Goal: Task Accomplishment & Management: Complete application form

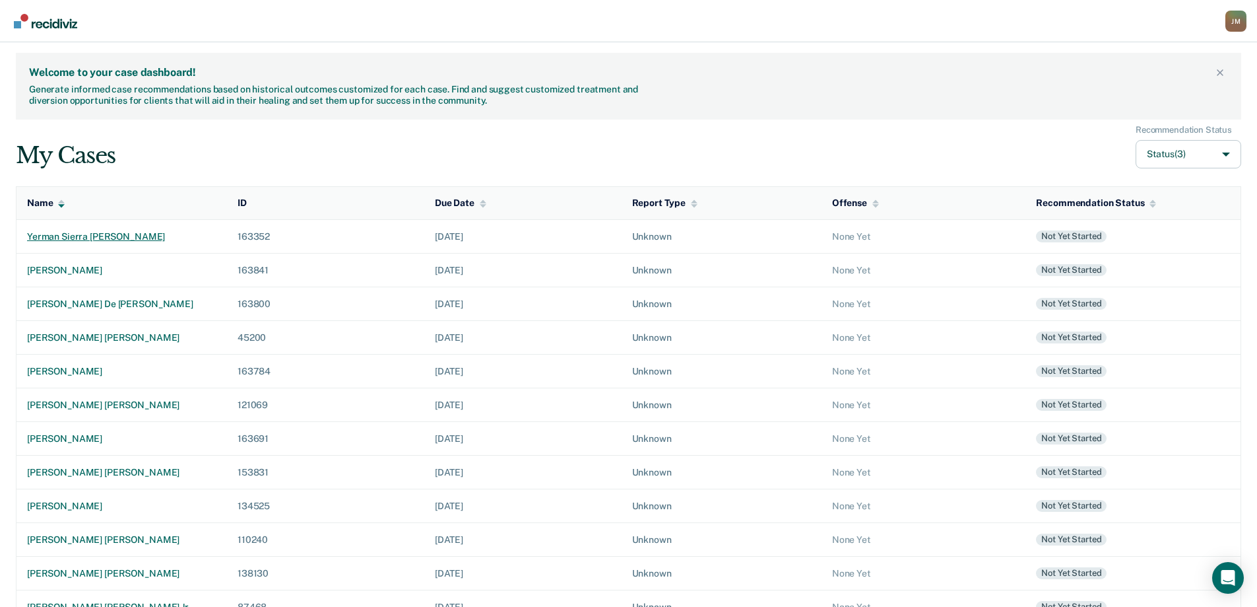
click at [110, 232] on div "yerman sierra [PERSON_NAME]" at bounding box center [121, 236] width 189 height 11
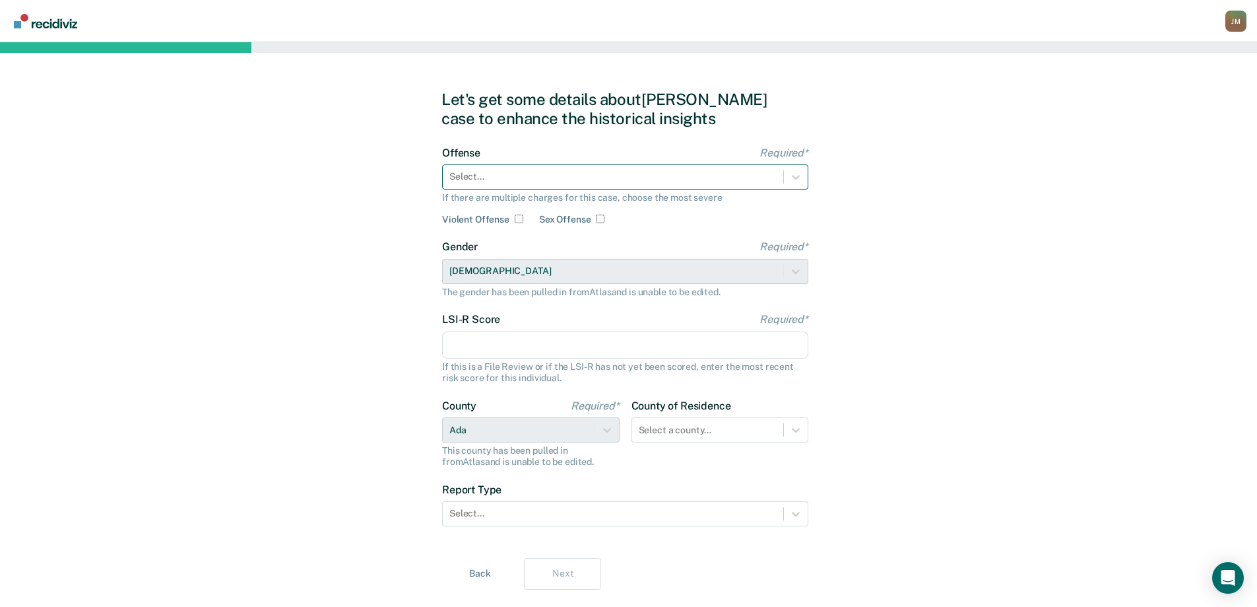
click at [554, 182] on div at bounding box center [613, 177] width 327 height 14
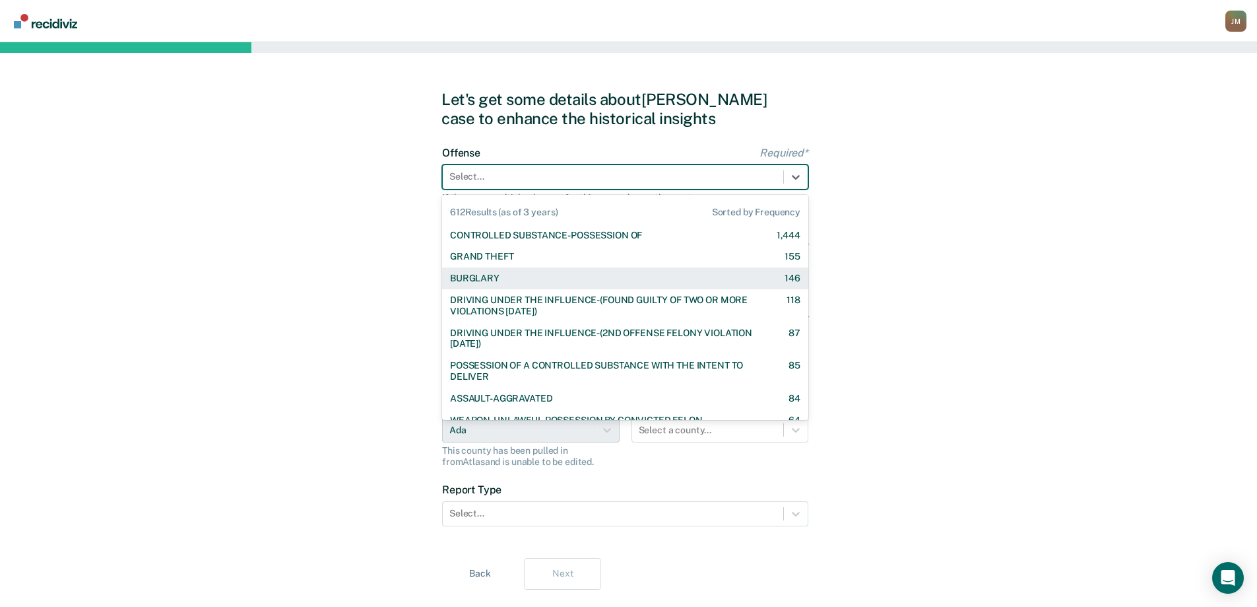
click at [475, 280] on div "BURGLARY" at bounding box center [475, 278] width 50 height 11
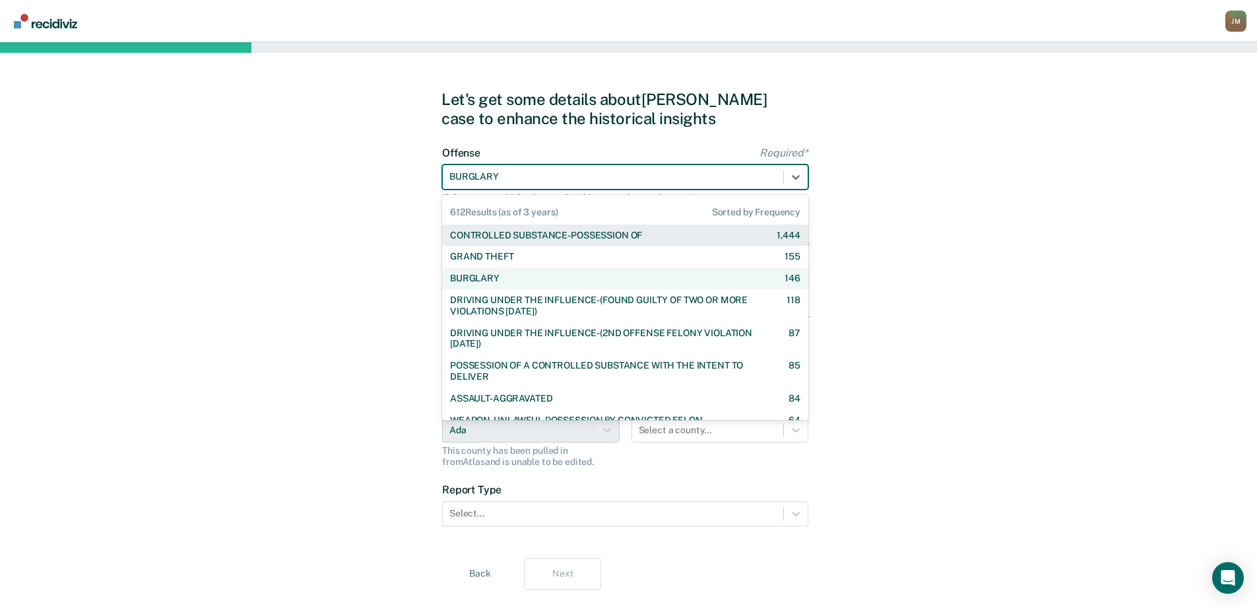
drag, startPoint x: 566, startPoint y: 170, endPoint x: 539, endPoint y: 173, distance: 27.3
click at [539, 173] on div at bounding box center [613, 177] width 327 height 14
click at [486, 255] on div "GRAND THEFT" at bounding box center [481, 256] width 63 height 11
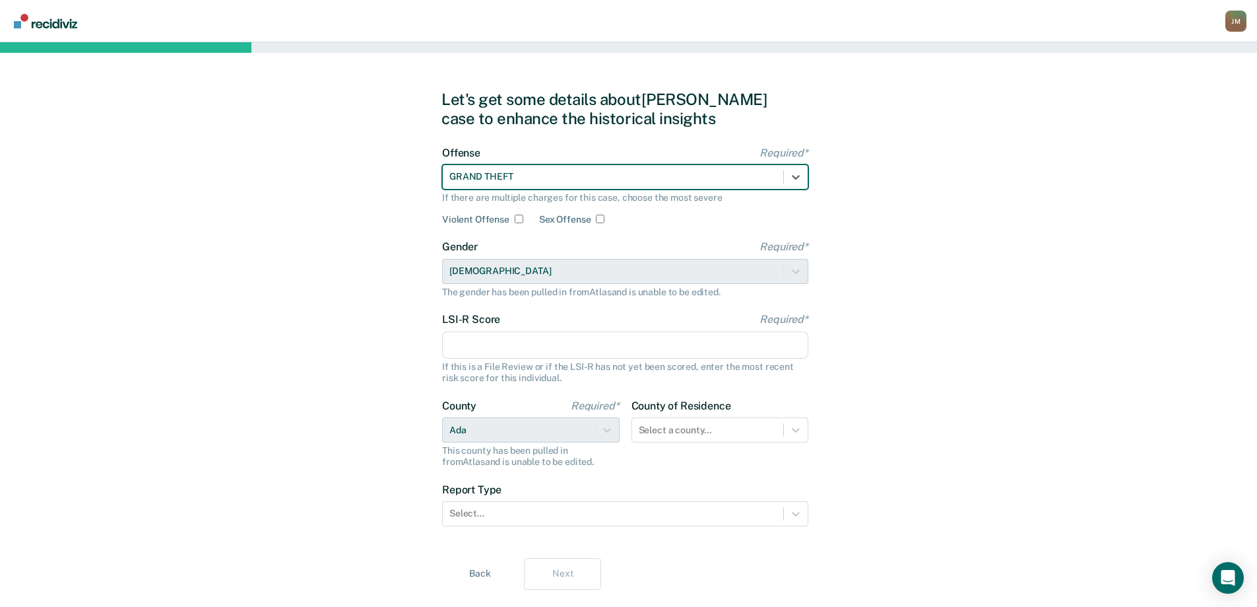
click at [486, 349] on input "LSI-R Score Required*" at bounding box center [625, 345] width 366 height 28
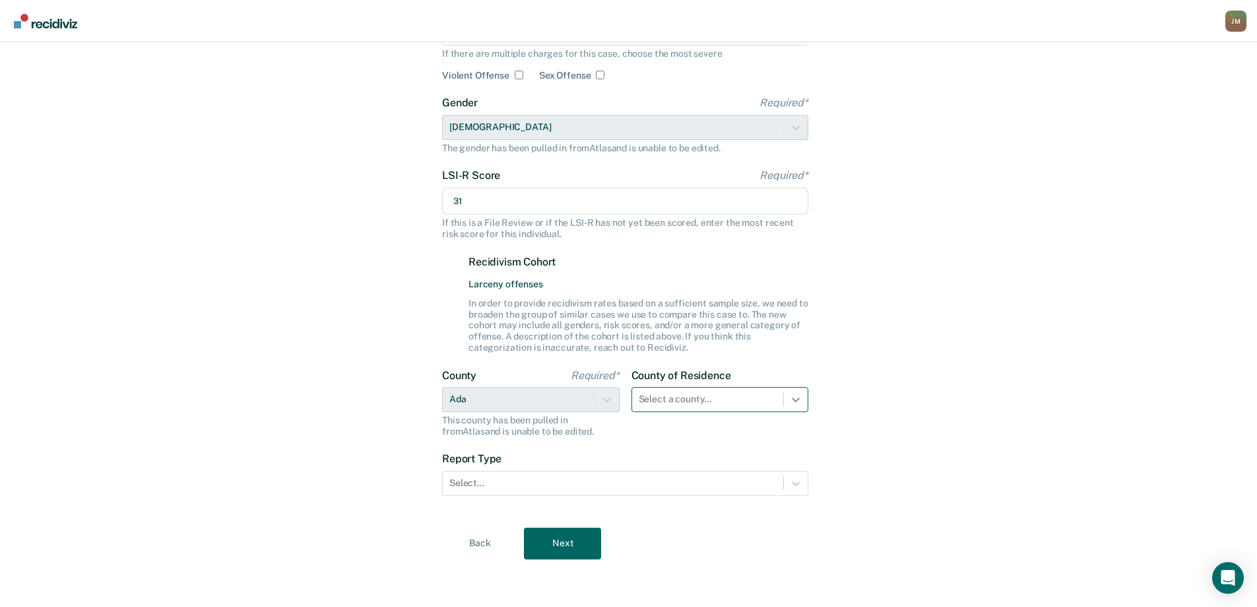
type input "31"
click at [789, 391] on div at bounding box center [796, 399] width 24 height 24
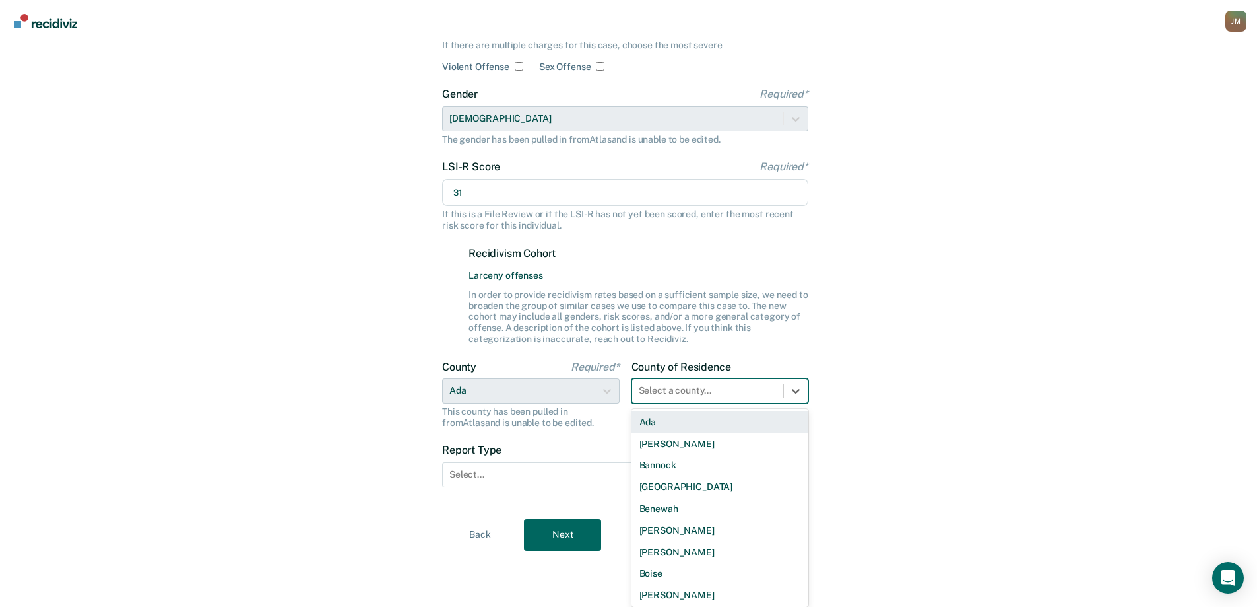
click at [685, 425] on div "Ada" at bounding box center [721, 422] width 178 height 22
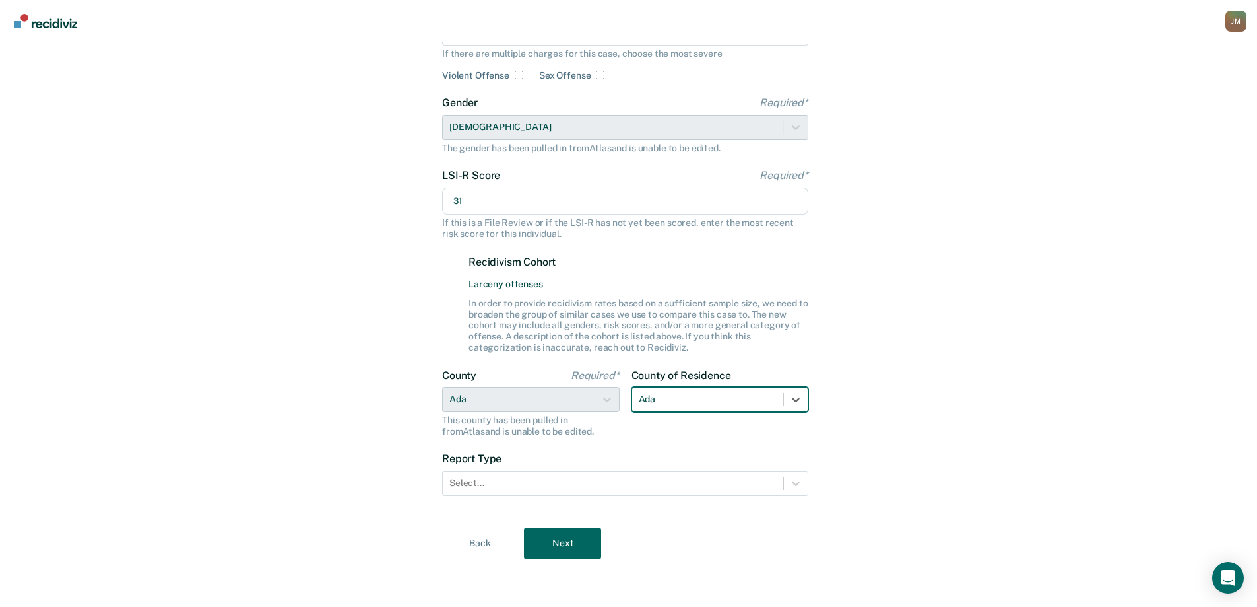
scroll to position [144, 0]
click at [537, 482] on div at bounding box center [613, 483] width 327 height 14
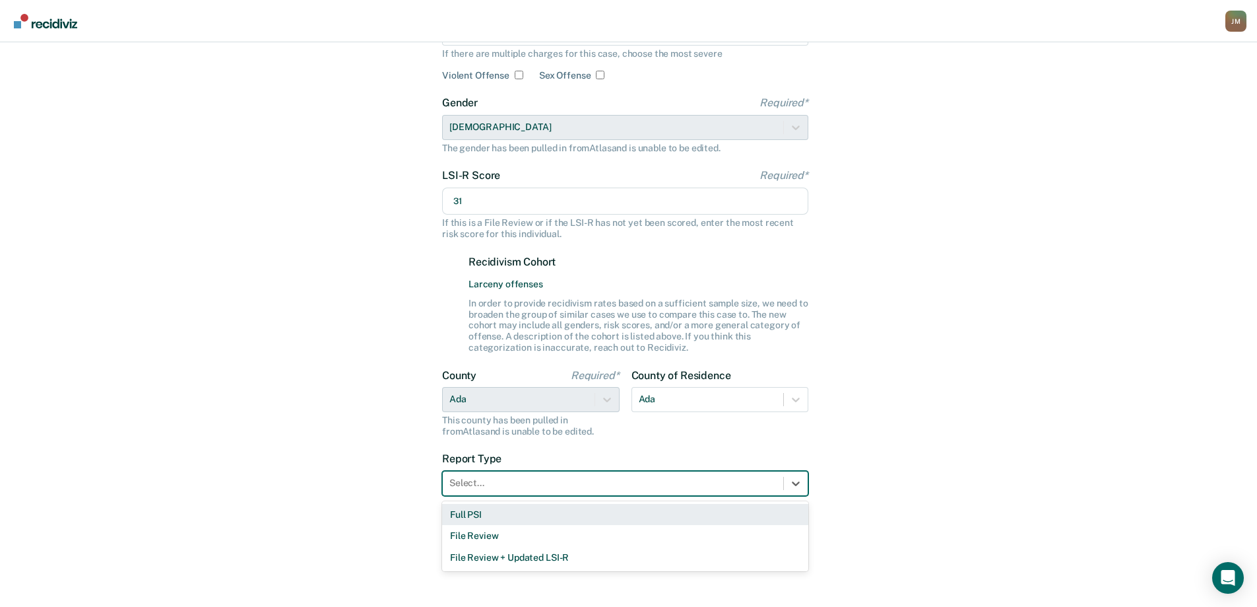
click at [494, 513] on div "Full PSI" at bounding box center [625, 515] width 366 height 22
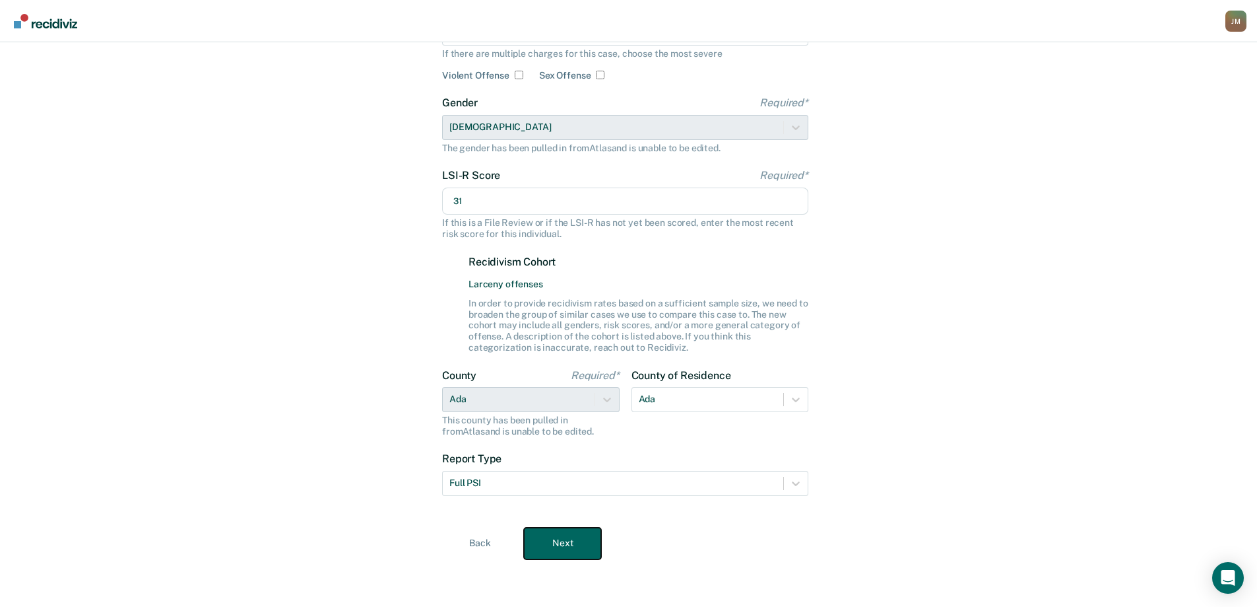
click at [560, 535] on button "Next" at bounding box center [562, 543] width 77 height 32
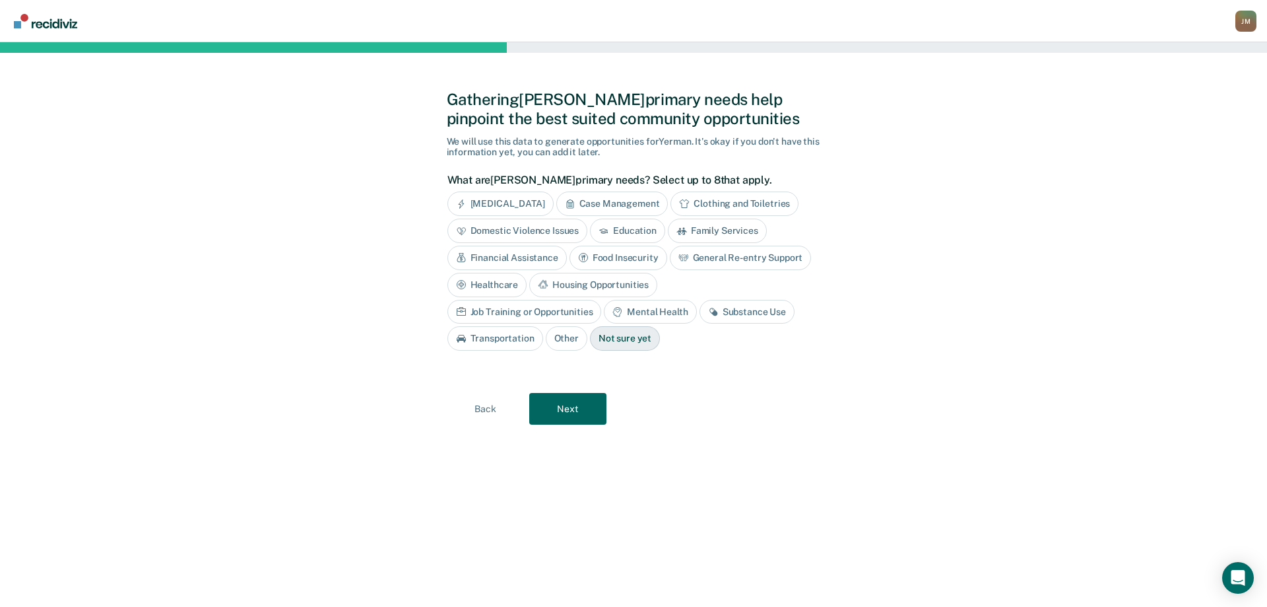
click at [627, 207] on div "Case Management" at bounding box center [612, 203] width 112 height 24
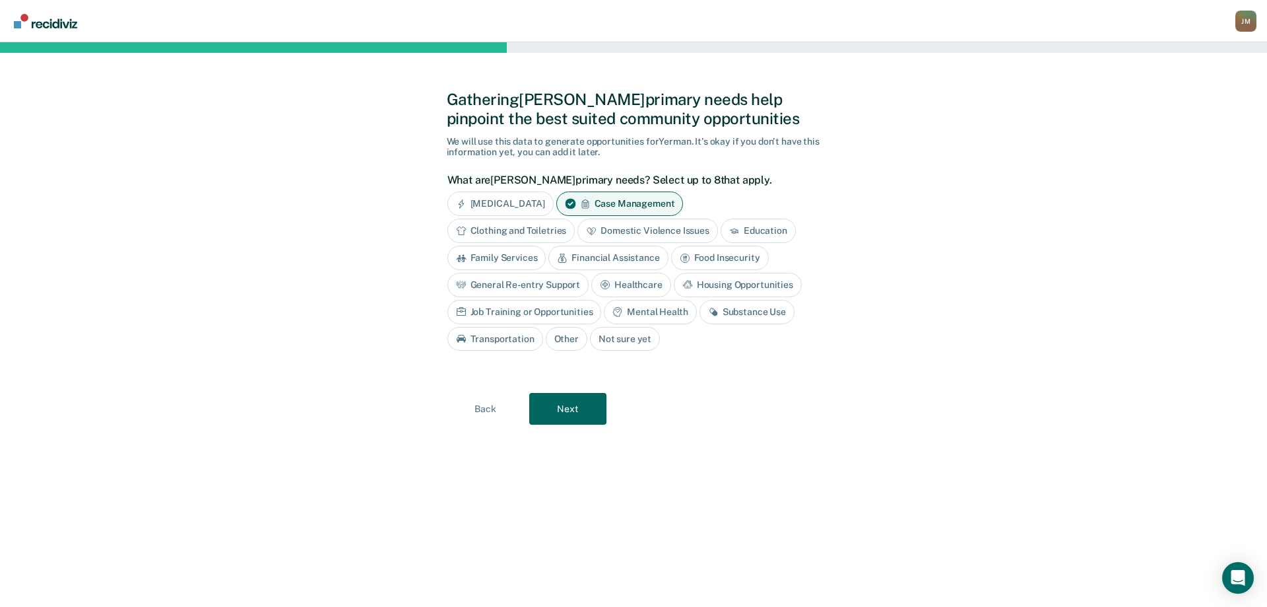
click at [735, 314] on div "Substance Use" at bounding box center [747, 312] width 95 height 24
click at [591, 410] on button "Next" at bounding box center [567, 409] width 77 height 32
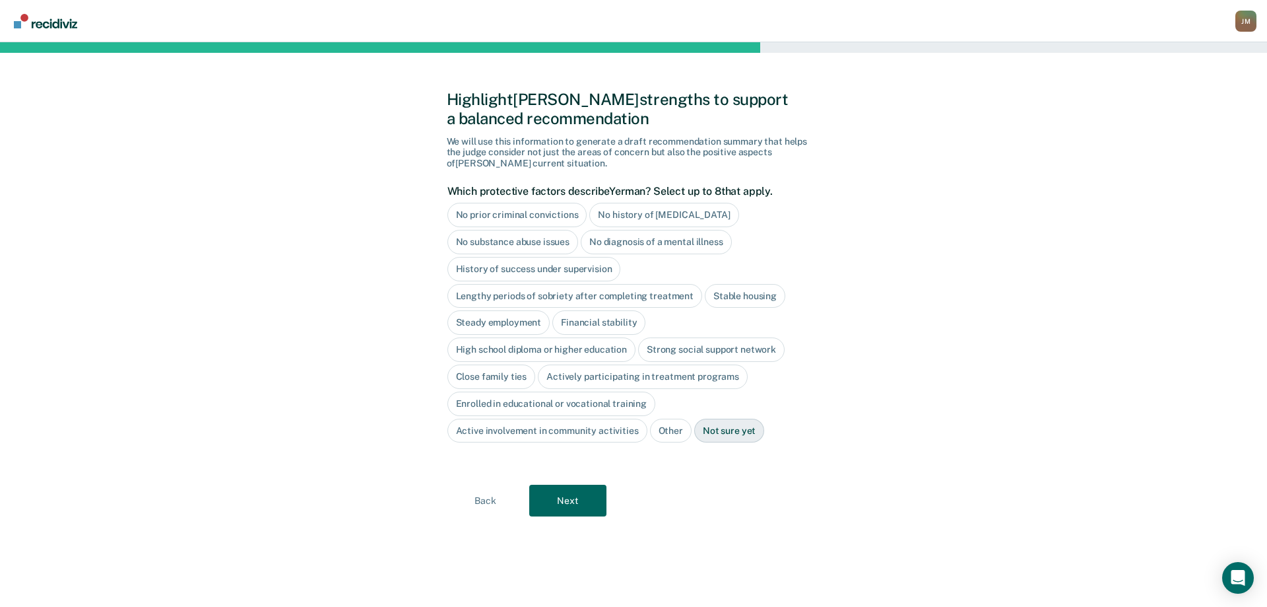
click at [737, 302] on div "Stable housing" at bounding box center [745, 296] width 81 height 24
click at [737, 302] on div "Stable housing" at bounding box center [753, 296] width 96 height 24
click at [735, 302] on div "Stable housing" at bounding box center [745, 296] width 81 height 24
click at [508, 376] on div "Close family ties" at bounding box center [492, 376] width 88 height 24
click at [598, 498] on button "Next" at bounding box center [567, 501] width 77 height 32
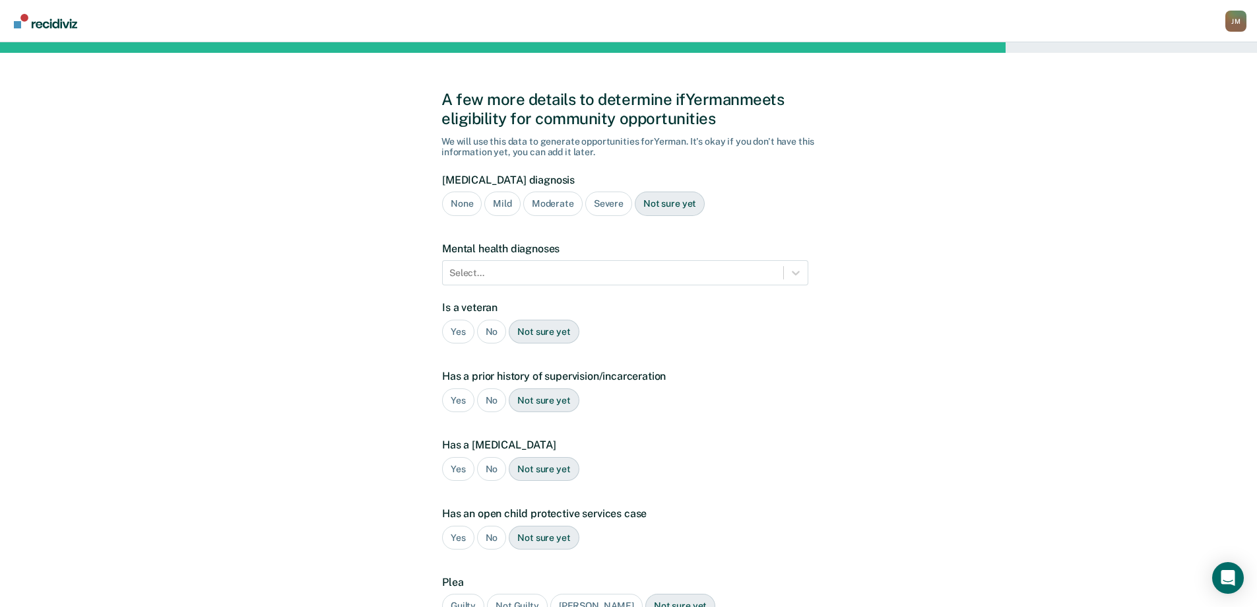
click at [461, 207] on div "None" at bounding box center [462, 203] width 40 height 24
click at [651, 206] on div "Not sure yet" at bounding box center [670, 203] width 70 height 24
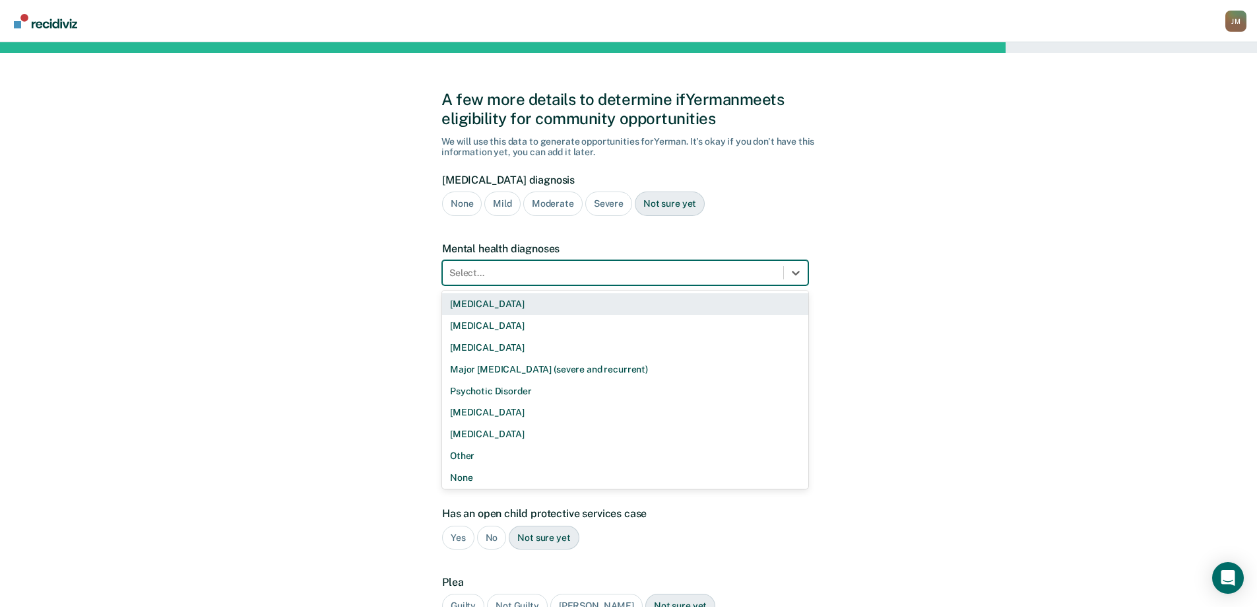
click at [599, 283] on div "Select..." at bounding box center [625, 272] width 366 height 25
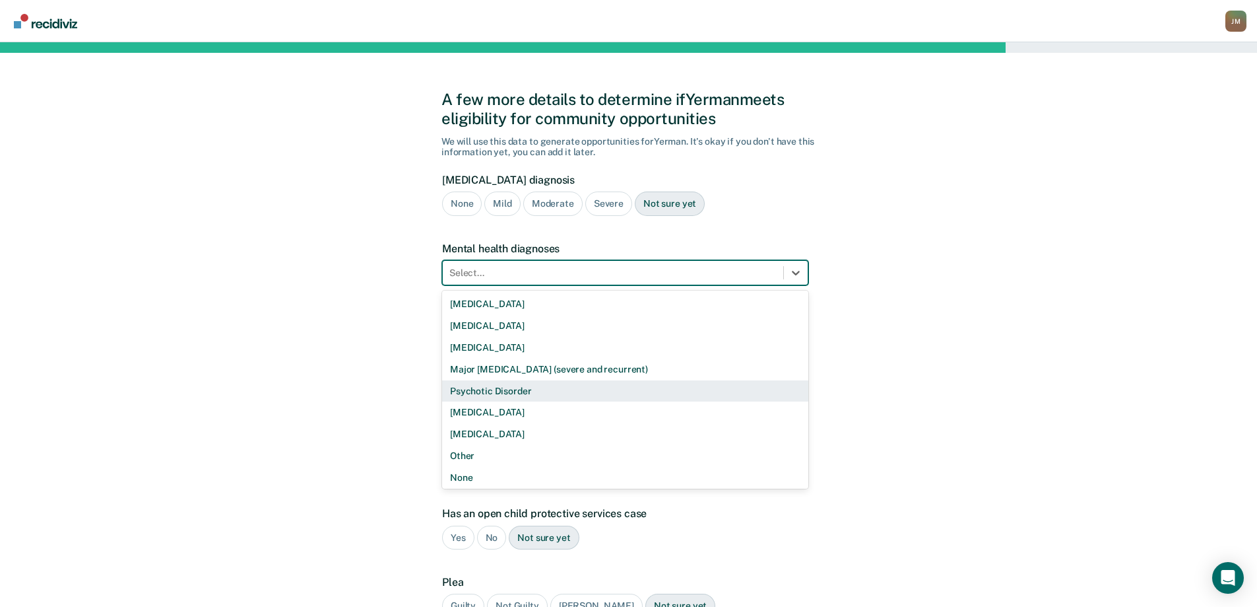
click at [1060, 302] on div "A few more details to determine if Yerman meets eligibility for community oppor…" at bounding box center [628, 390] width 1257 height 697
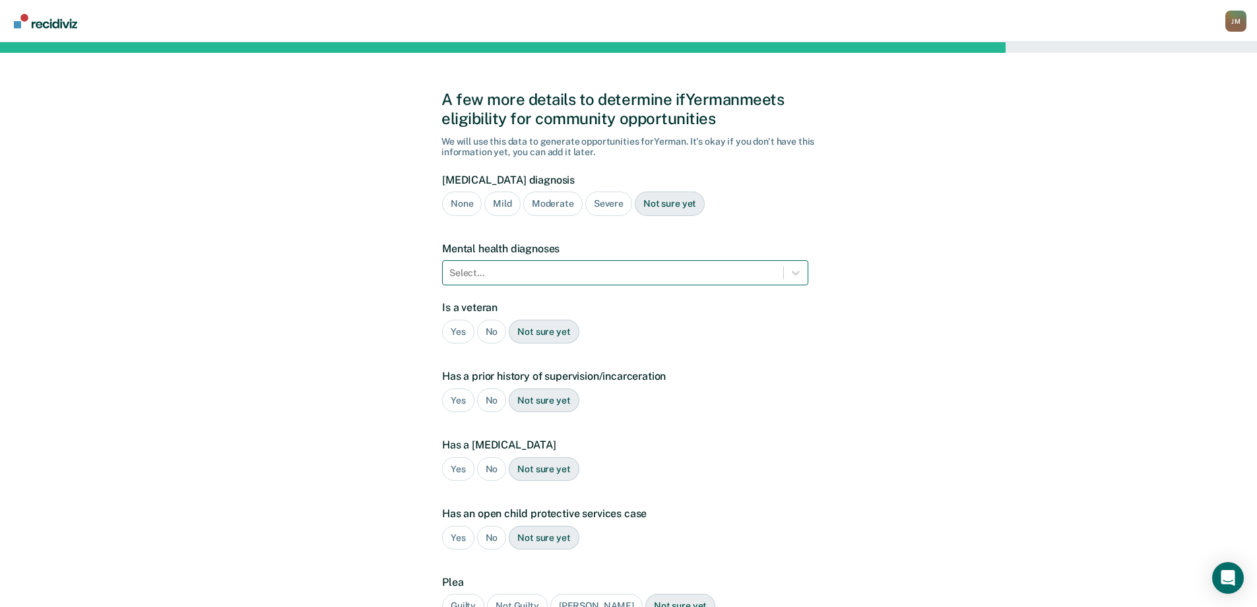
click at [583, 271] on div at bounding box center [613, 273] width 327 height 14
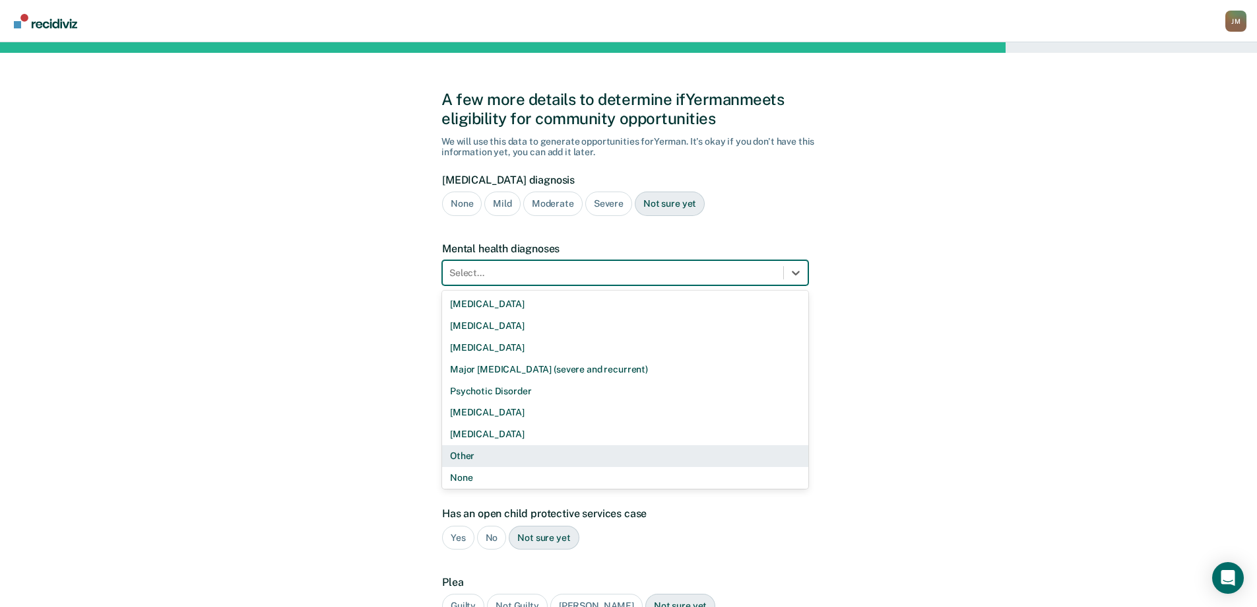
scroll to position [2, 0]
click at [470, 450] on div "Other" at bounding box center [625, 454] width 366 height 22
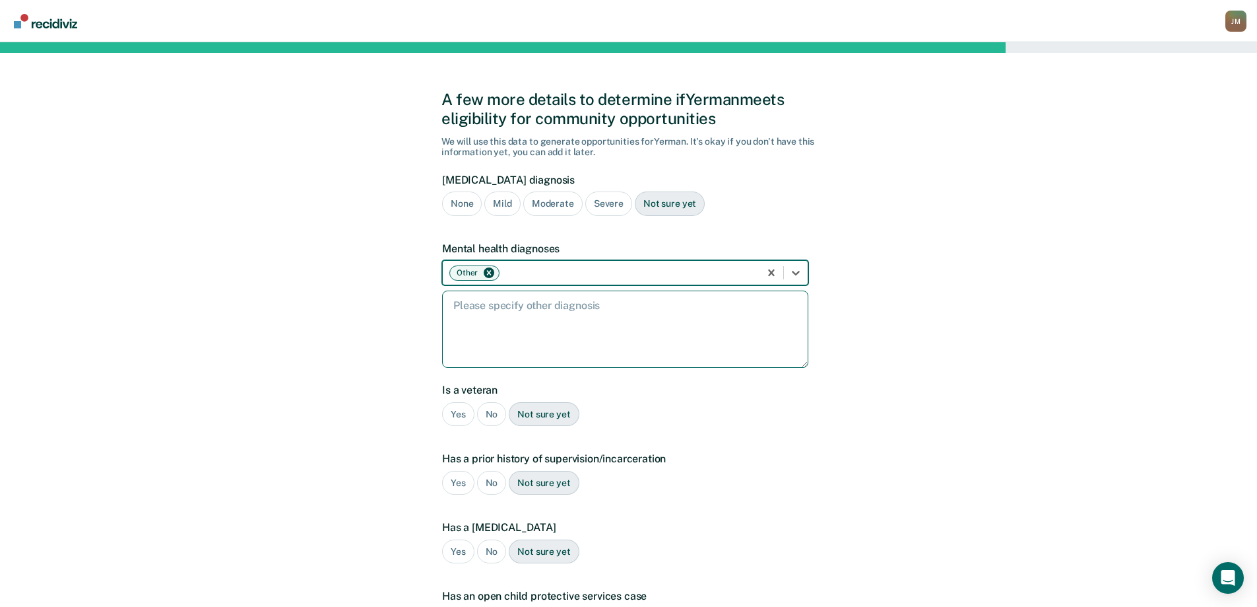
click at [483, 312] on textarea at bounding box center [625, 328] width 366 height 77
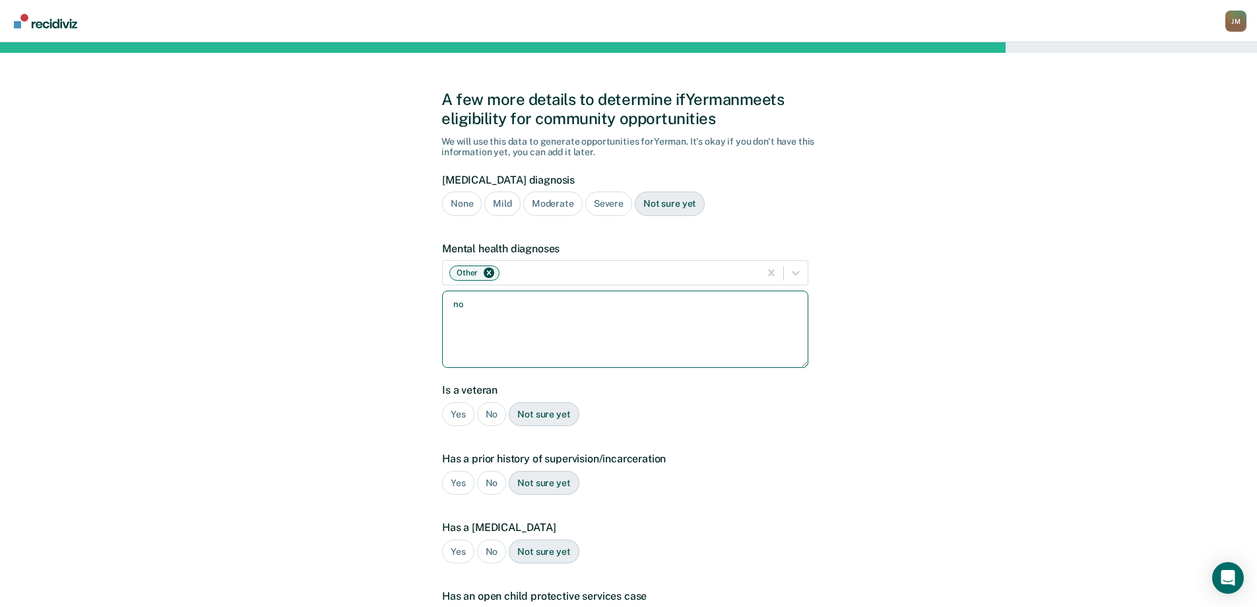
type textarea "n"
click at [456, 304] on textarea "assessment not received" at bounding box center [625, 328] width 366 height 77
type textarea "assessment not received"
click at [490, 415] on div "No" at bounding box center [492, 414] width 30 height 24
click at [467, 486] on div "Yes" at bounding box center [458, 483] width 32 height 24
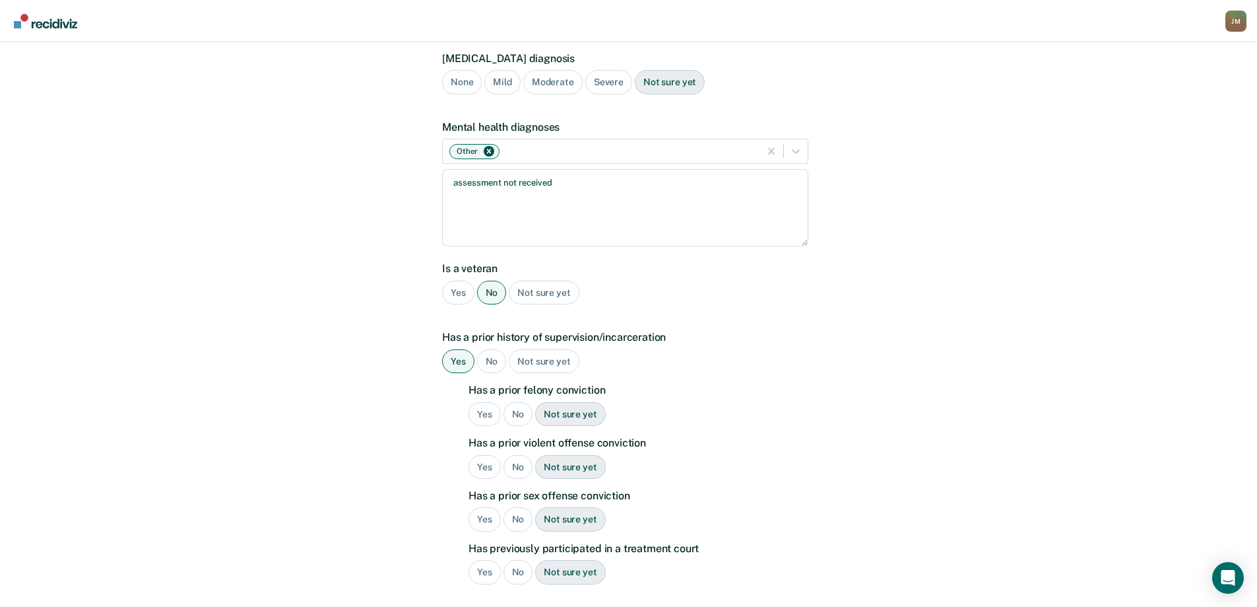
scroll to position [132, 0]
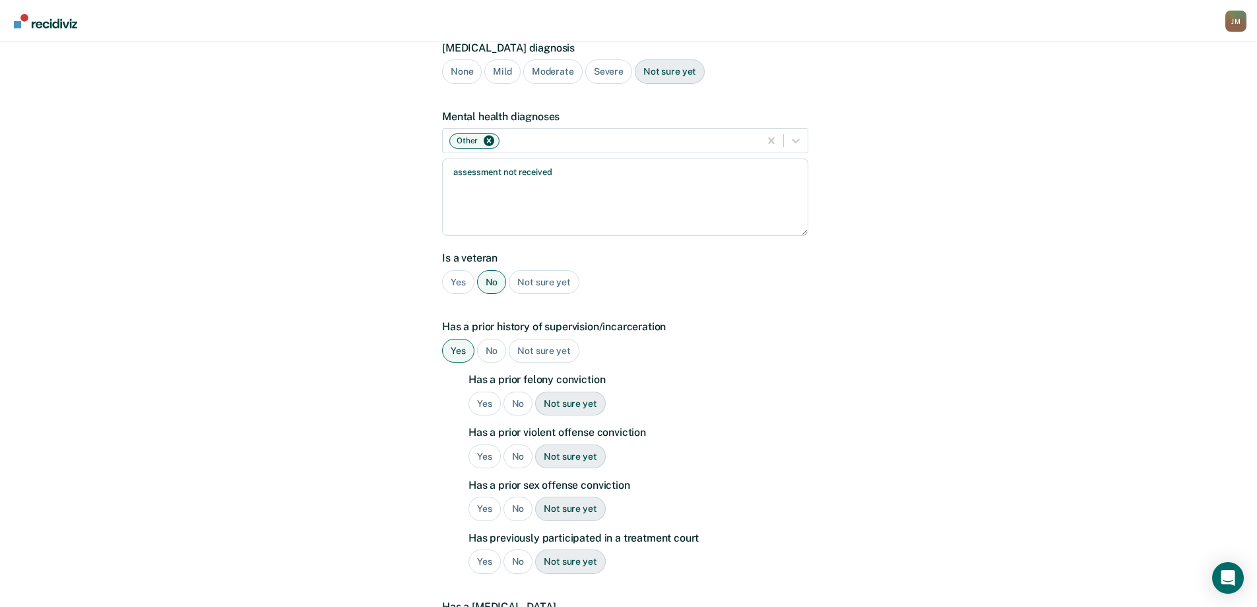
click at [475, 400] on div "Yes" at bounding box center [485, 403] width 32 height 24
click at [565, 460] on div "Not sure yet" at bounding box center [570, 456] width 70 height 24
click at [519, 508] on div "No" at bounding box center [519, 508] width 30 height 24
click at [515, 564] on div "No" at bounding box center [519, 561] width 30 height 24
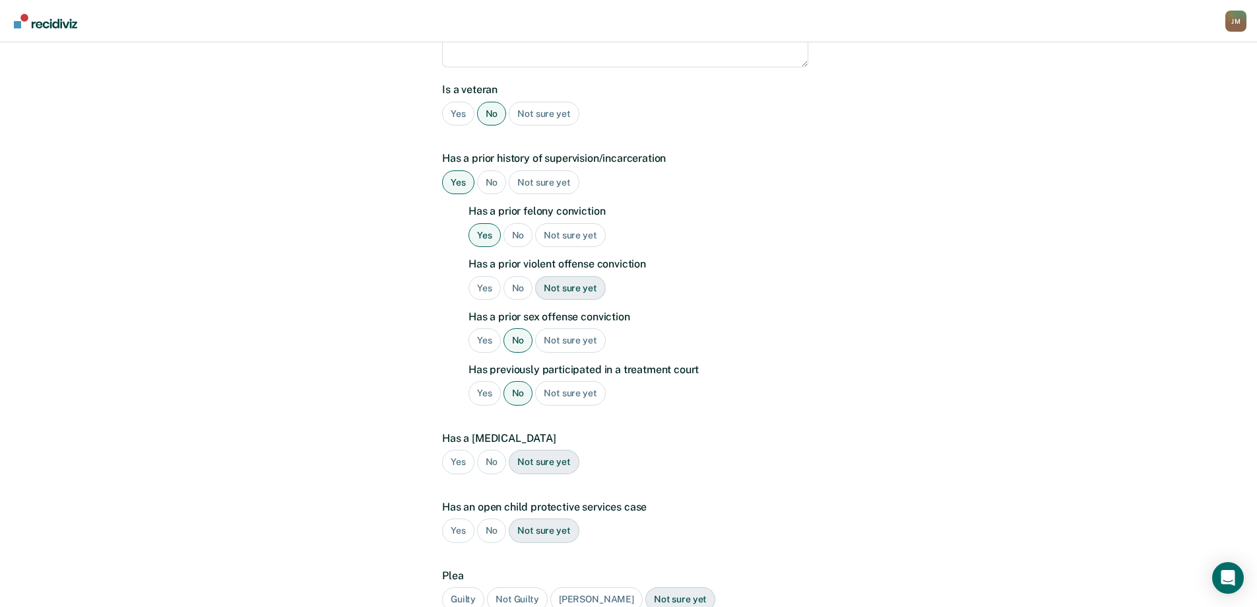
scroll to position [330, 0]
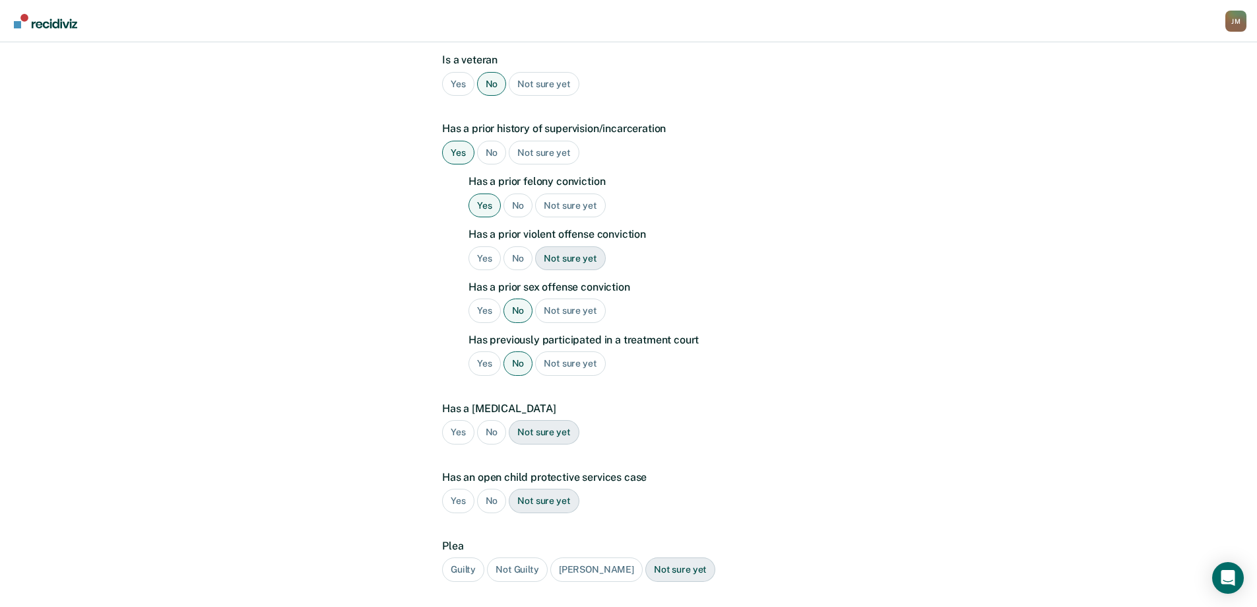
click at [492, 421] on div "No" at bounding box center [492, 432] width 30 height 24
click at [499, 504] on div "No" at bounding box center [492, 500] width 30 height 24
click at [459, 574] on div "Guilty" at bounding box center [463, 569] width 42 height 24
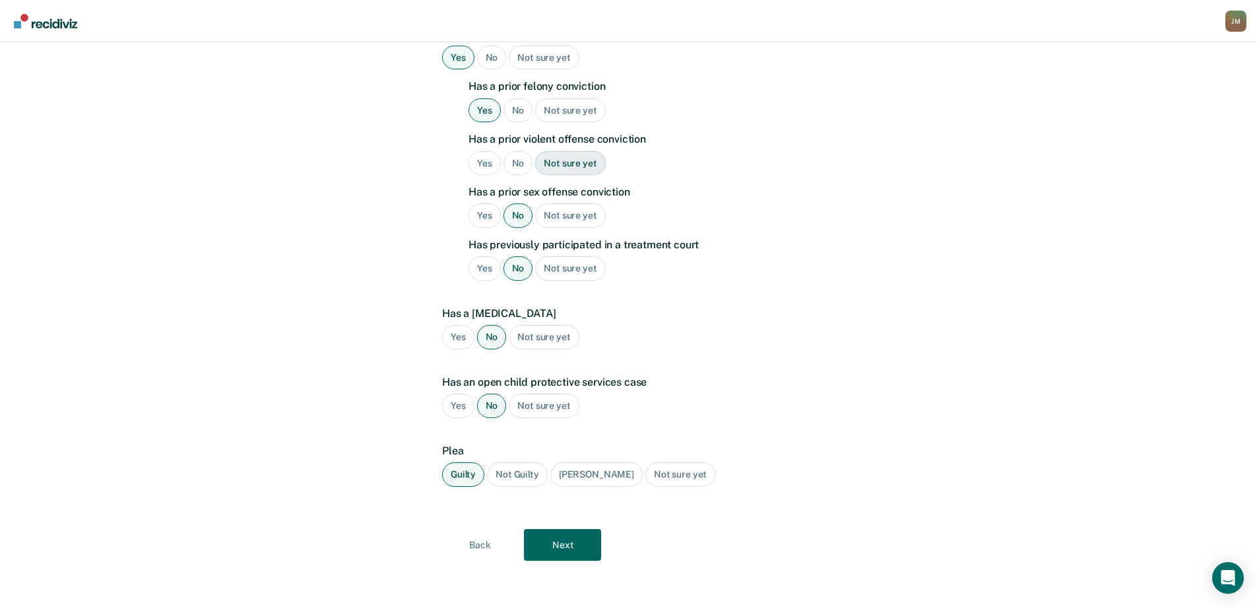
scroll to position [426, 0]
click at [571, 541] on button "Next" at bounding box center [562, 543] width 77 height 32
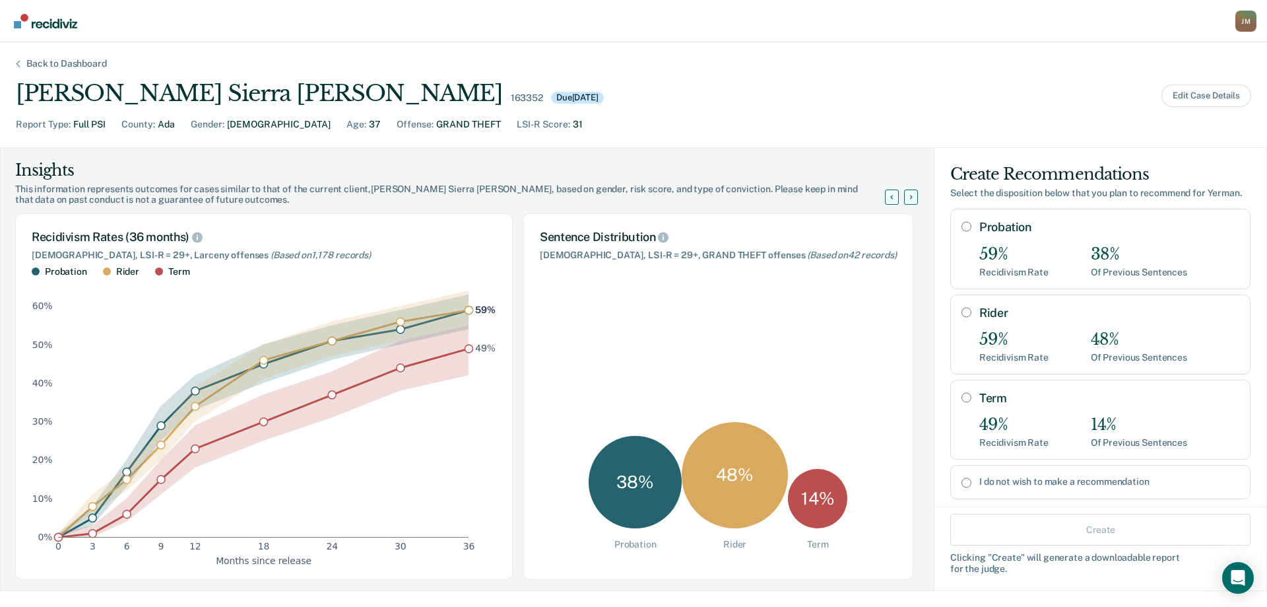
click at [962, 307] on input "Rider" at bounding box center [967, 312] width 10 height 11
radio input "true"
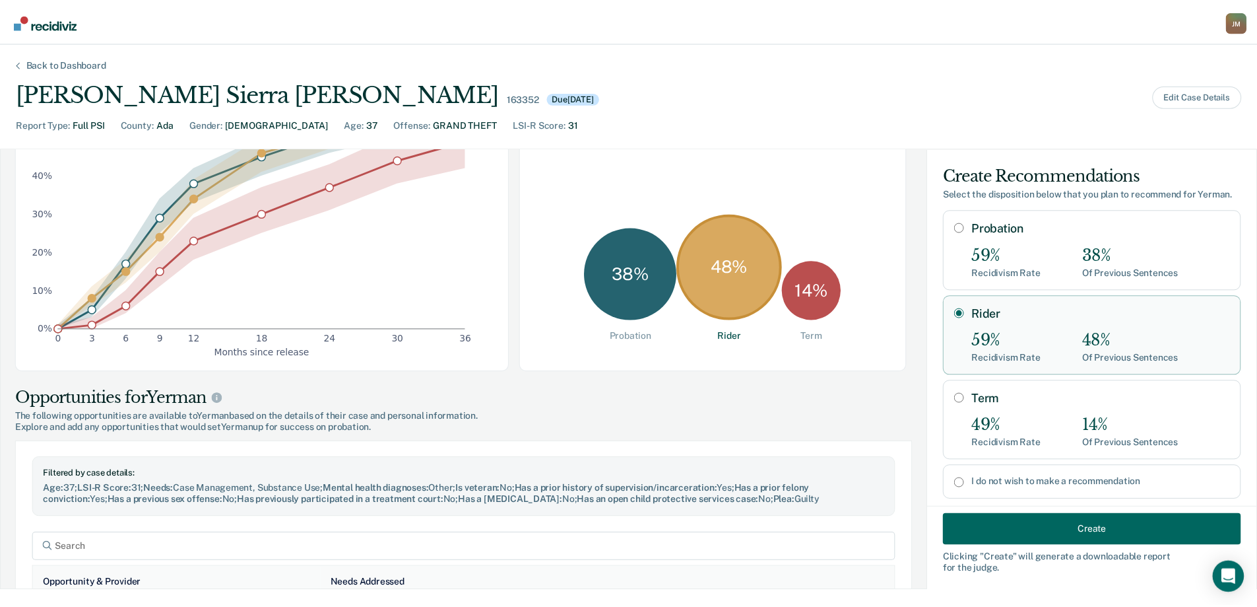
scroll to position [132, 0]
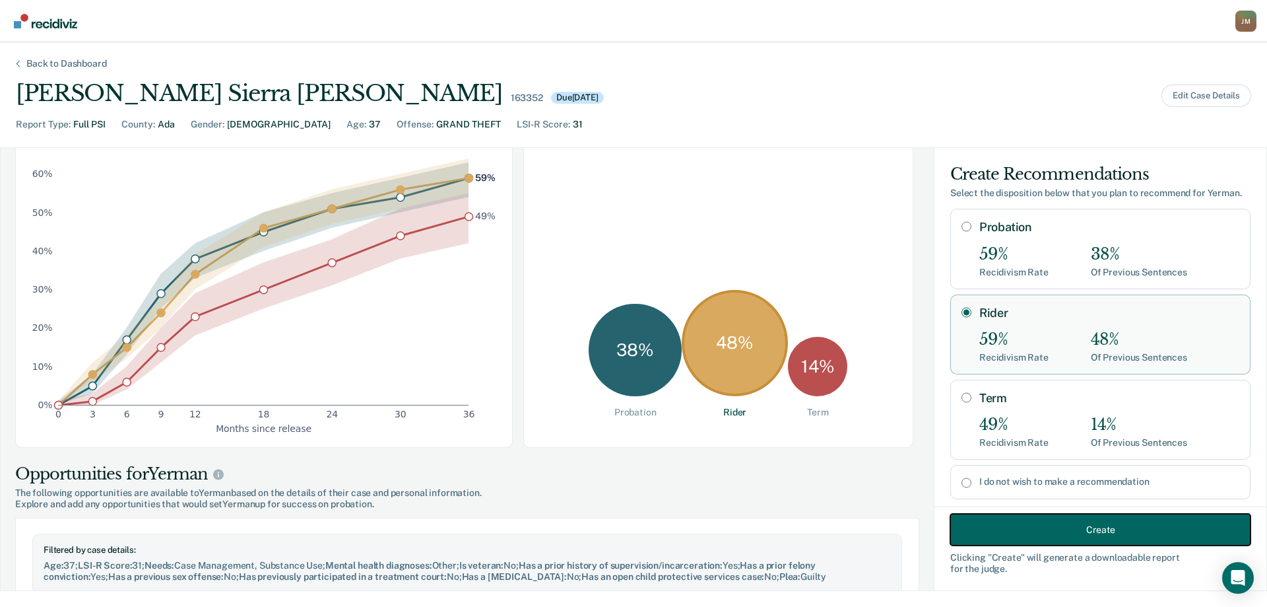
click at [1003, 525] on button "Create" at bounding box center [1101, 530] width 300 height 32
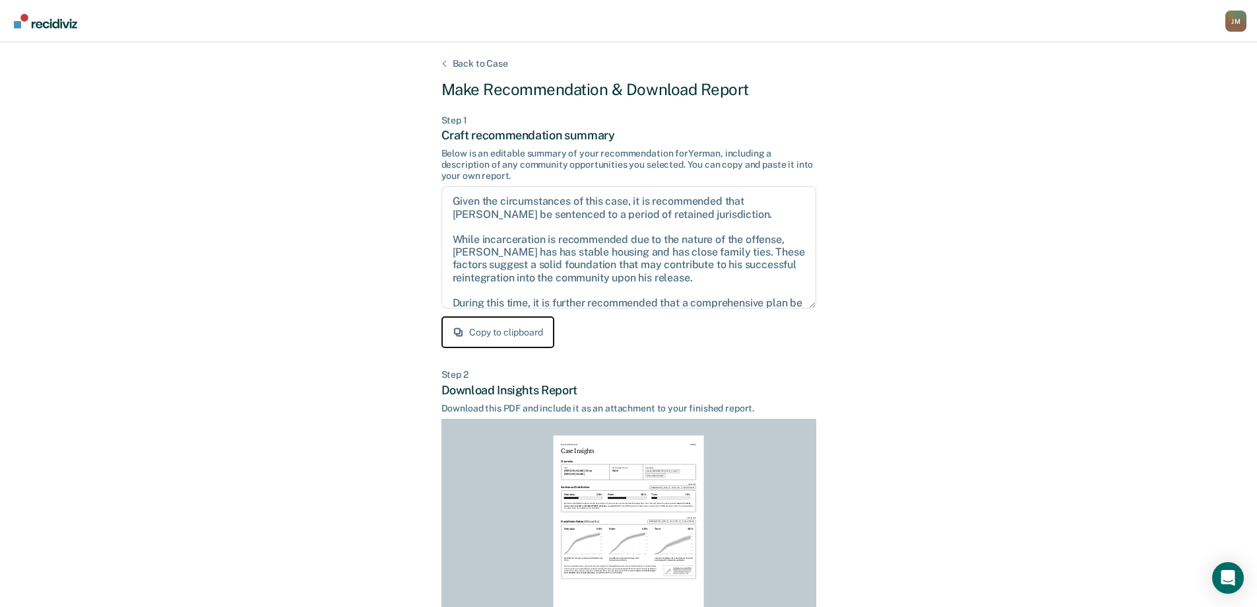
click at [506, 336] on button "Copy to clipboard" at bounding box center [498, 332] width 113 height 32
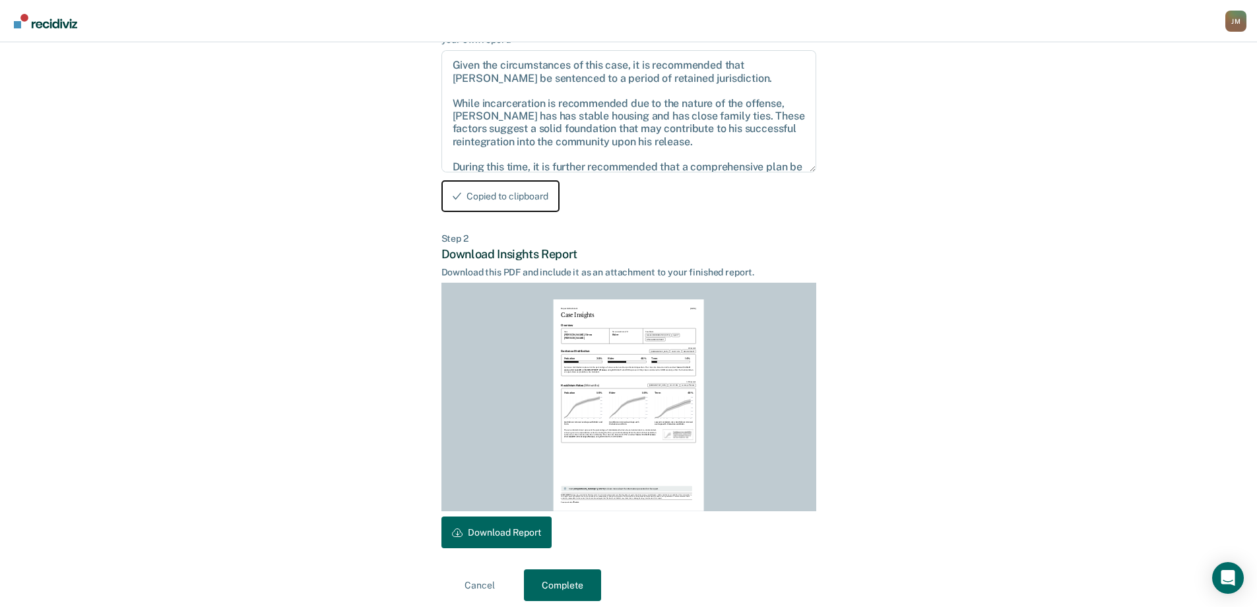
scroll to position [146, 0]
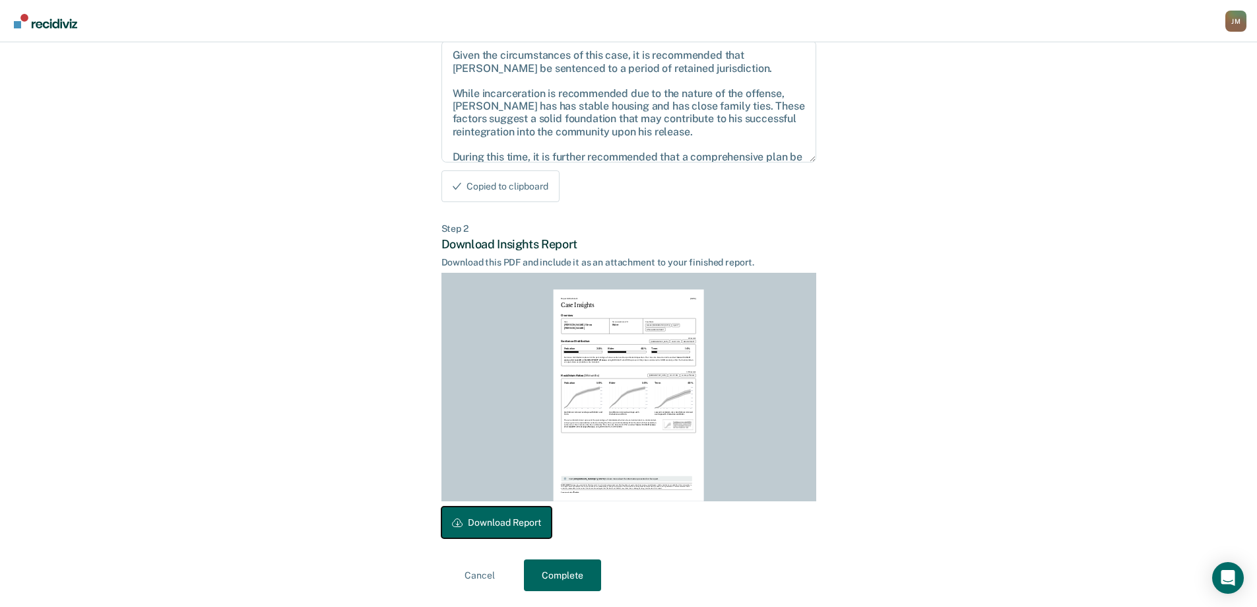
click at [508, 521] on button "Download Report" at bounding box center [497, 522] width 110 height 32
click at [589, 570] on button "Complete" at bounding box center [562, 575] width 77 height 32
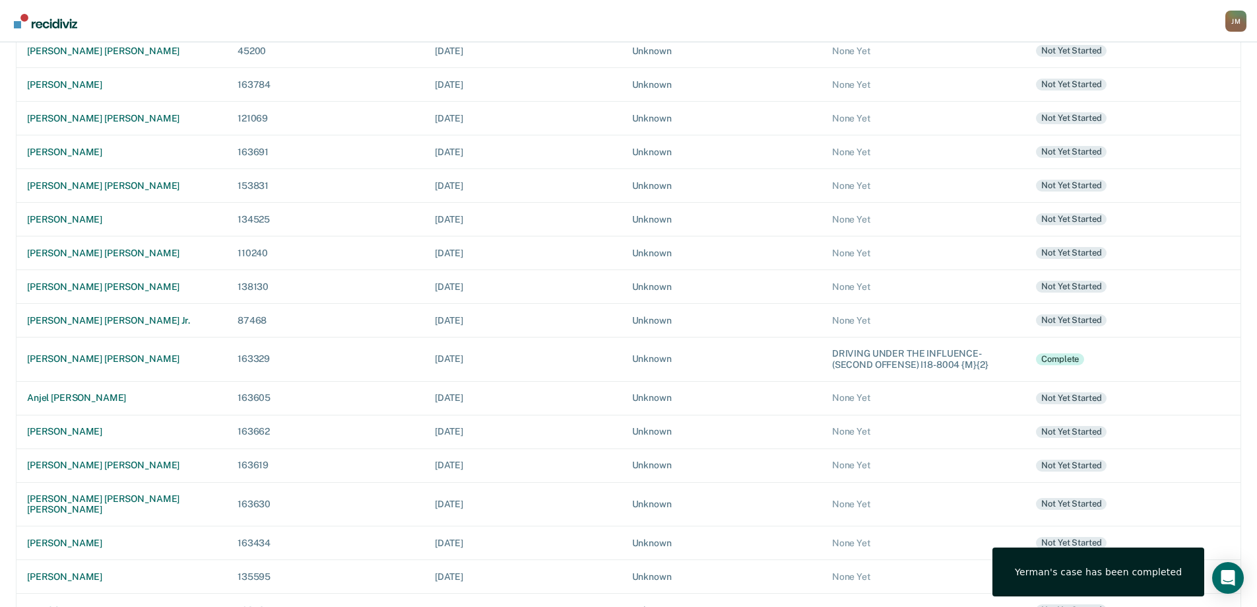
scroll to position [308, 0]
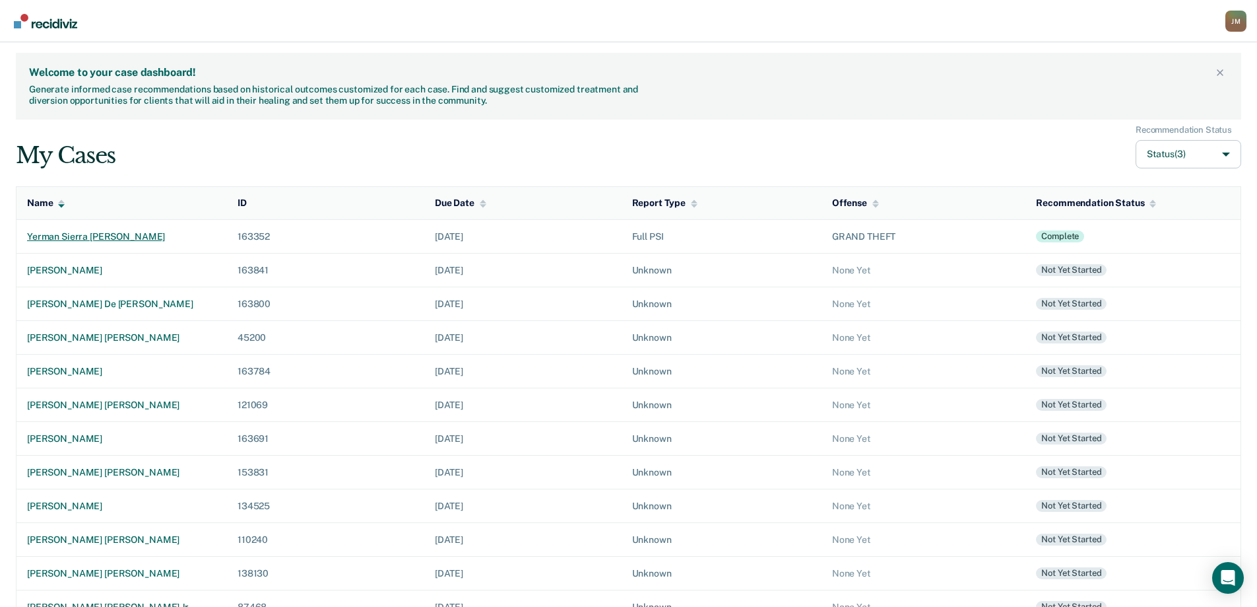
click at [117, 234] on div "yerman sierra [PERSON_NAME]" at bounding box center [121, 236] width 189 height 11
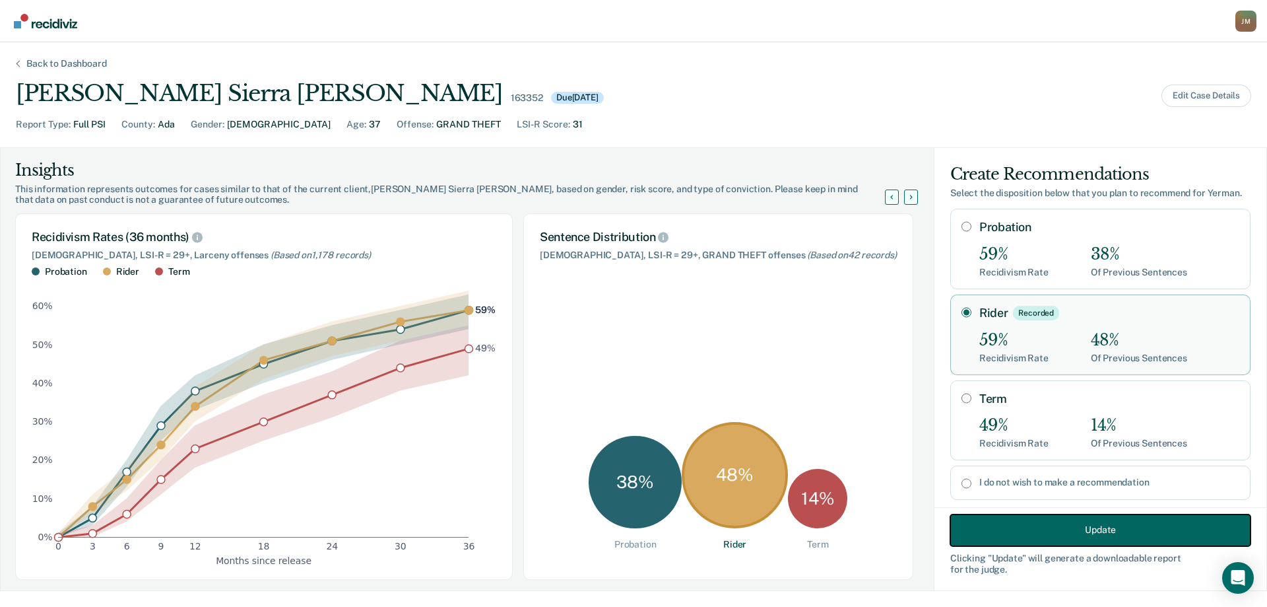
click at [1005, 531] on button "Update" at bounding box center [1101, 530] width 300 height 32
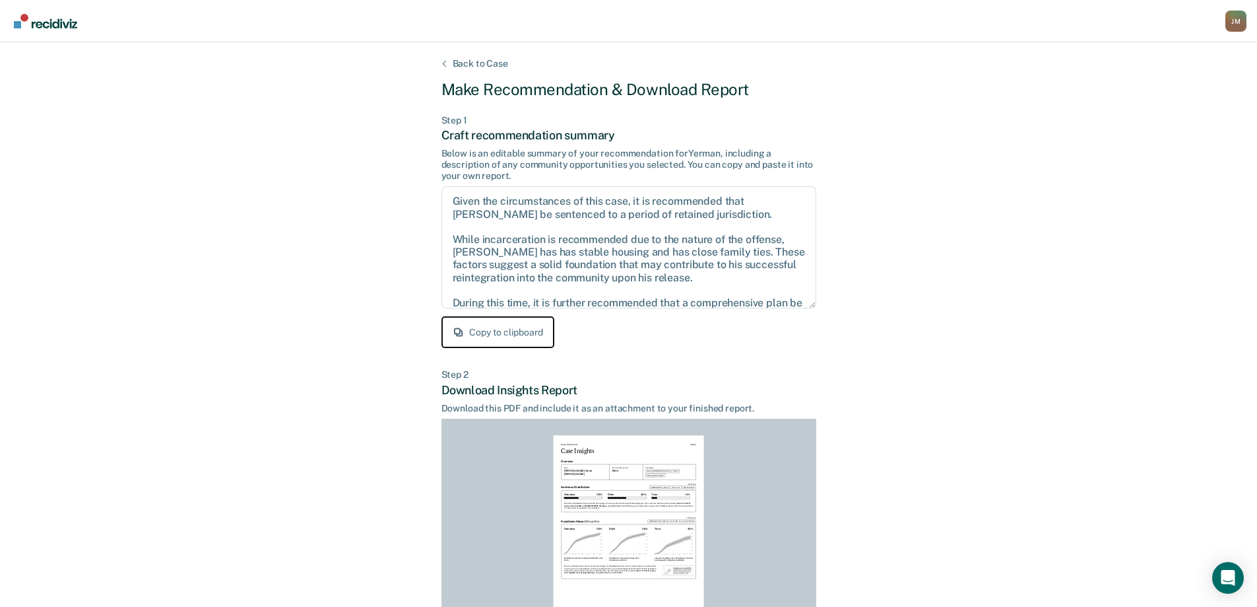
click at [516, 326] on button "Copy to clipboard" at bounding box center [498, 332] width 113 height 32
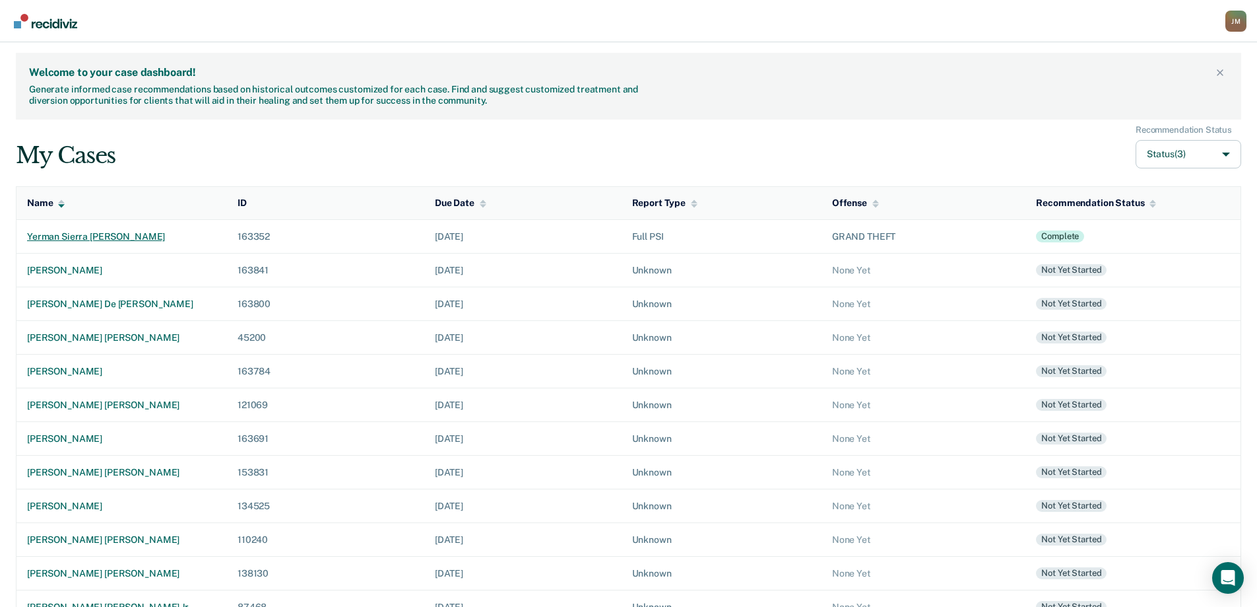
click at [73, 240] on div "yerman sierra [PERSON_NAME]" at bounding box center [121, 236] width 189 height 11
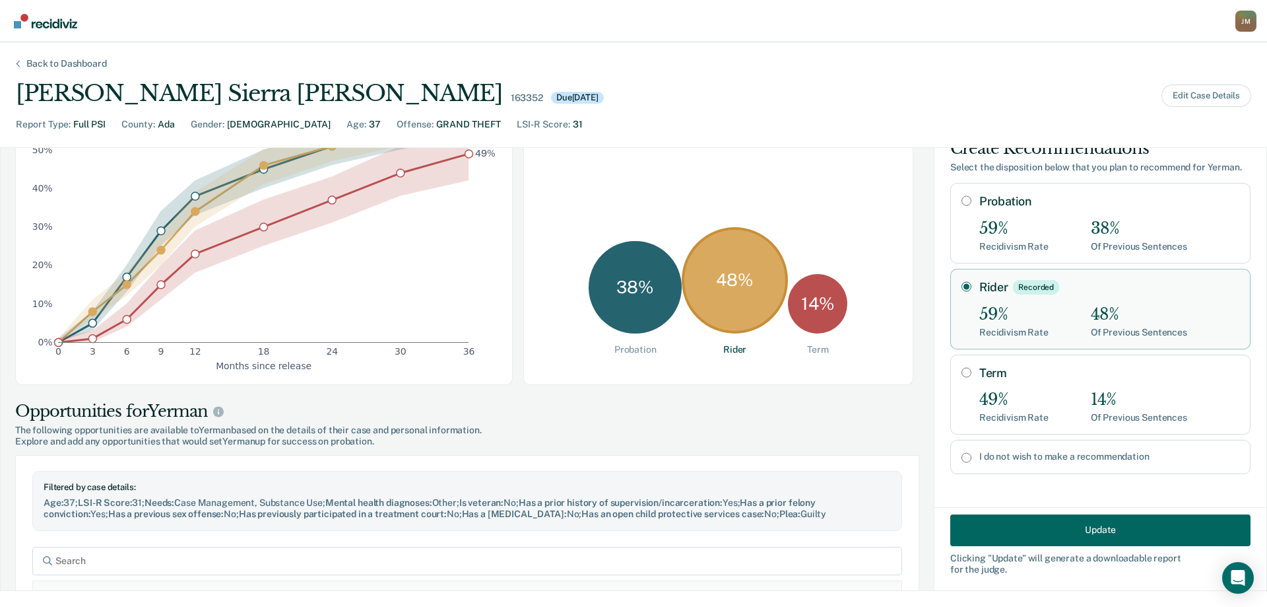
scroll to position [120, 0]
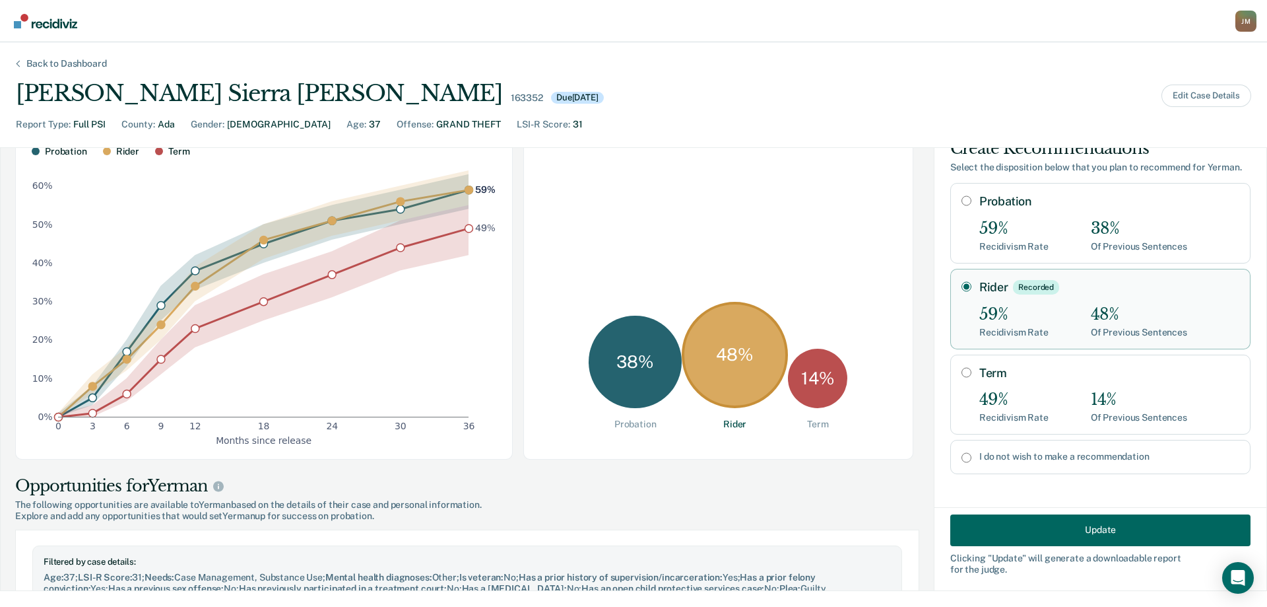
click at [701, 372] on div "48 %" at bounding box center [735, 355] width 106 height 106
click at [962, 370] on input "Term" at bounding box center [967, 372] width 10 height 11
radio input "true"
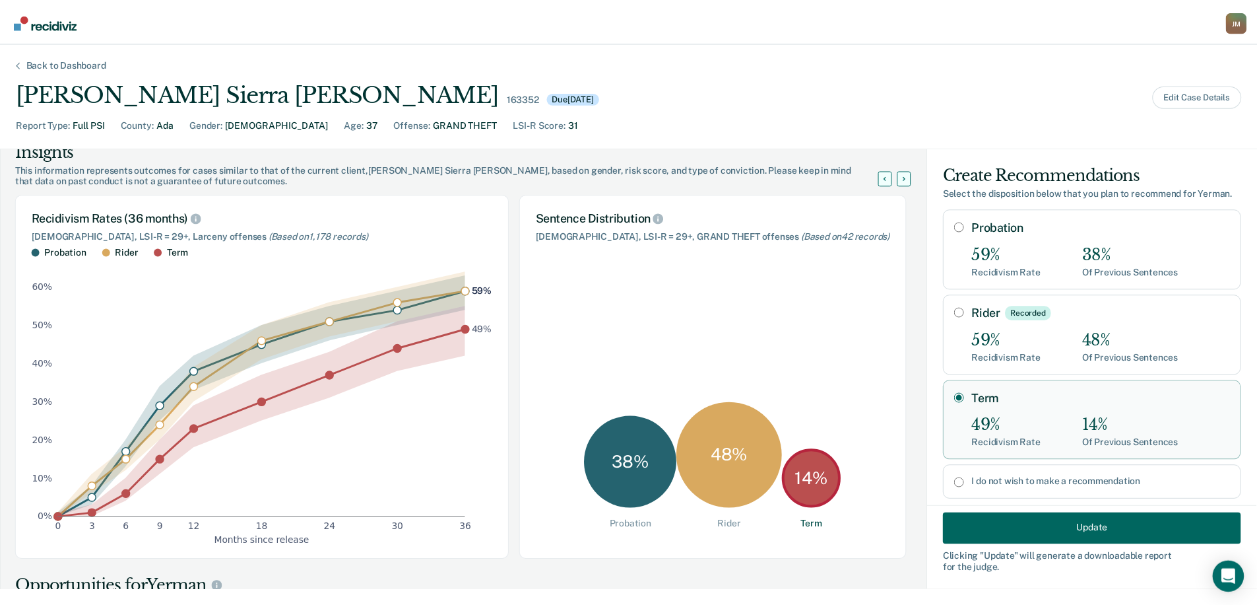
scroll to position [0, 0]
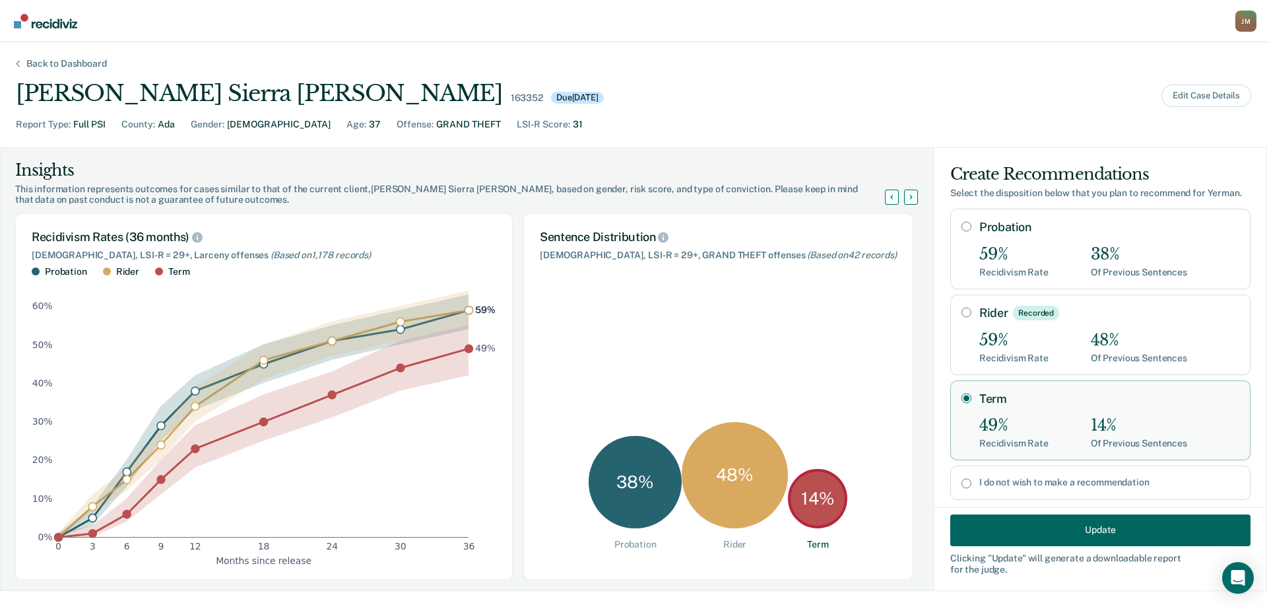
click at [962, 317] on input "Rider Recorded" at bounding box center [967, 312] width 10 height 11
radio input "true"
click at [962, 399] on input "Term" at bounding box center [967, 398] width 10 height 11
radio input "true"
click at [1022, 533] on button "Update" at bounding box center [1101, 530] width 300 height 32
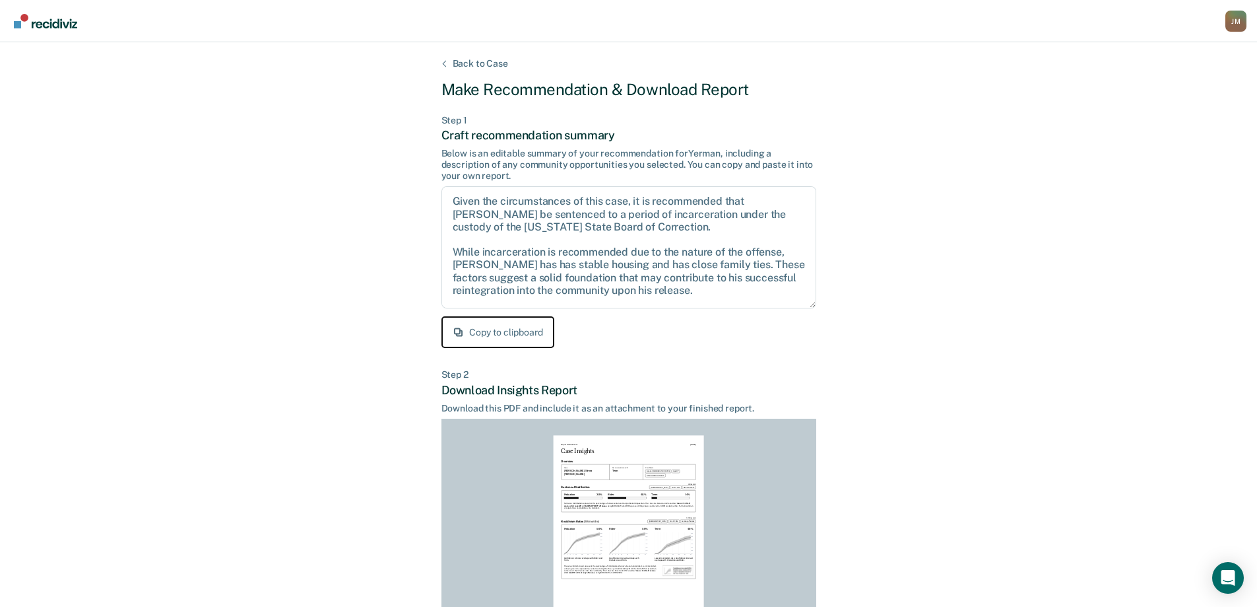
click at [544, 335] on button "Copy to clipboard" at bounding box center [498, 332] width 113 height 32
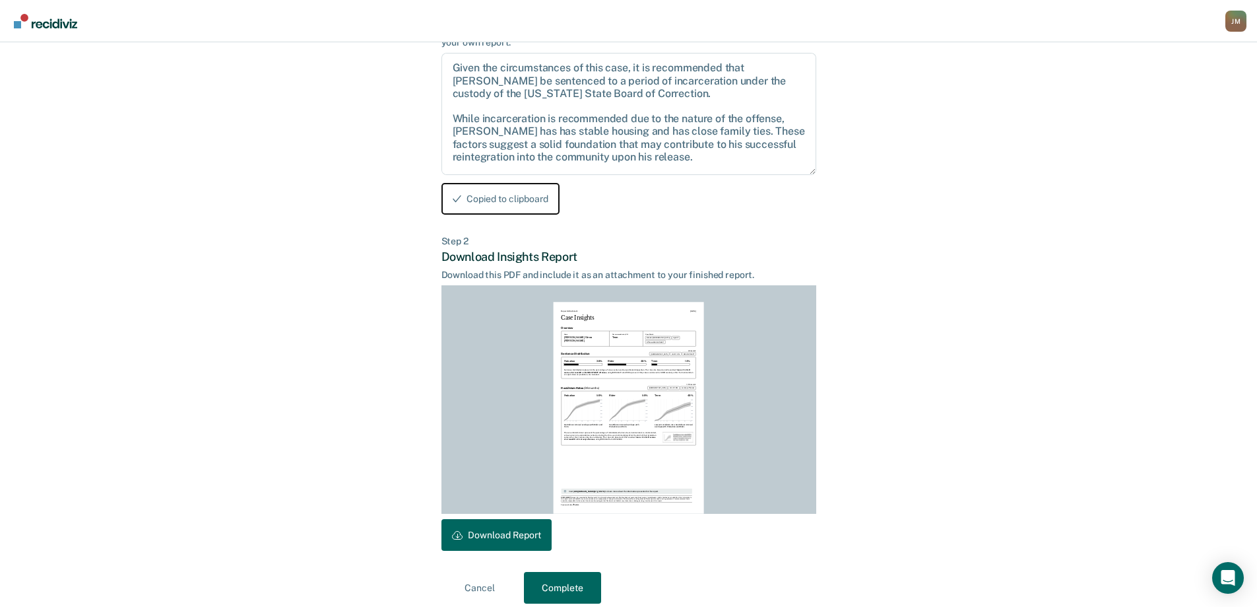
scroll to position [146, 0]
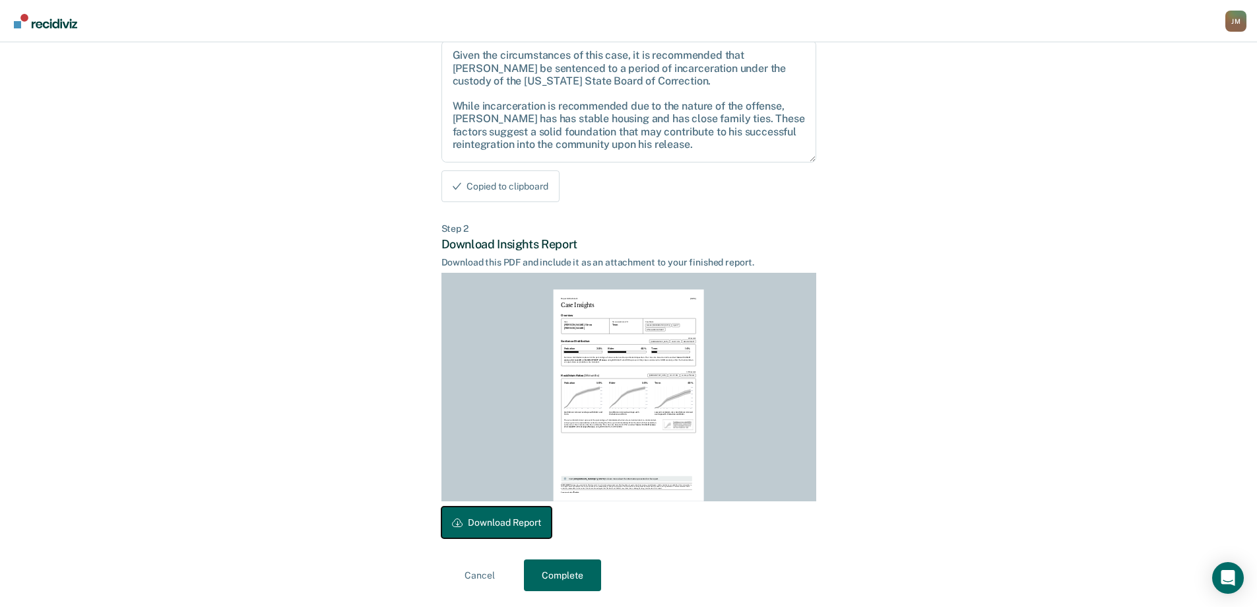
click at [500, 515] on button "Download Report" at bounding box center [497, 522] width 110 height 32
click at [516, 190] on button "Copy to clipboard" at bounding box center [498, 186] width 113 height 32
click at [541, 573] on button "Complete" at bounding box center [562, 575] width 77 height 32
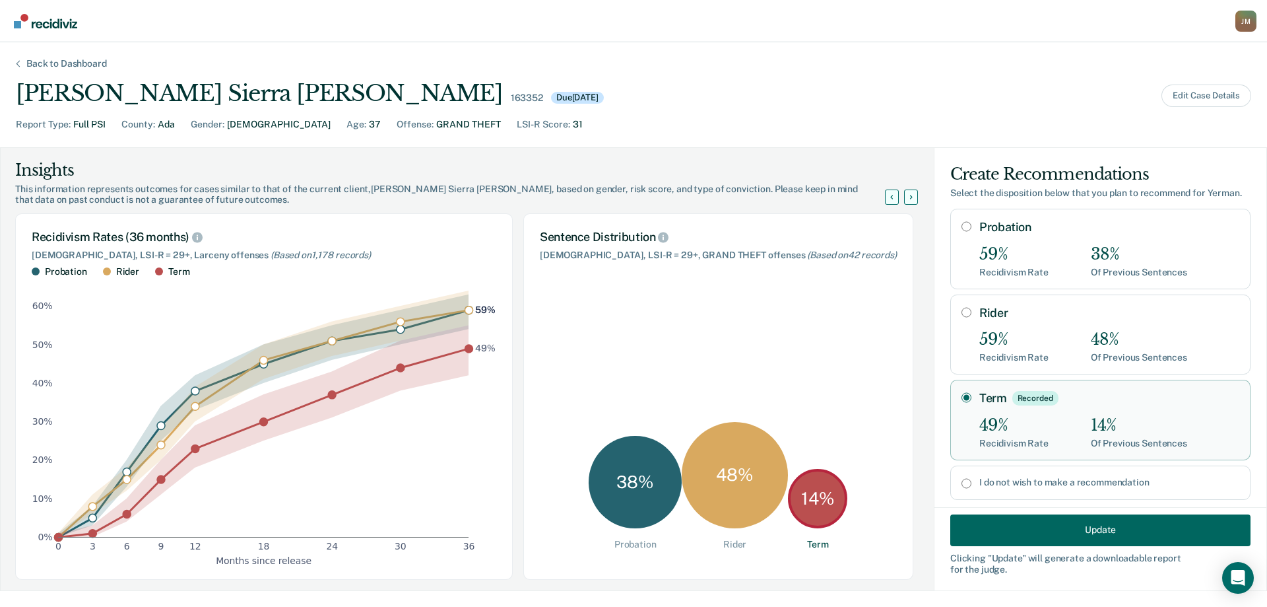
click at [962, 308] on input "Rider" at bounding box center [967, 312] width 10 height 11
radio input "true"
radio input "false"
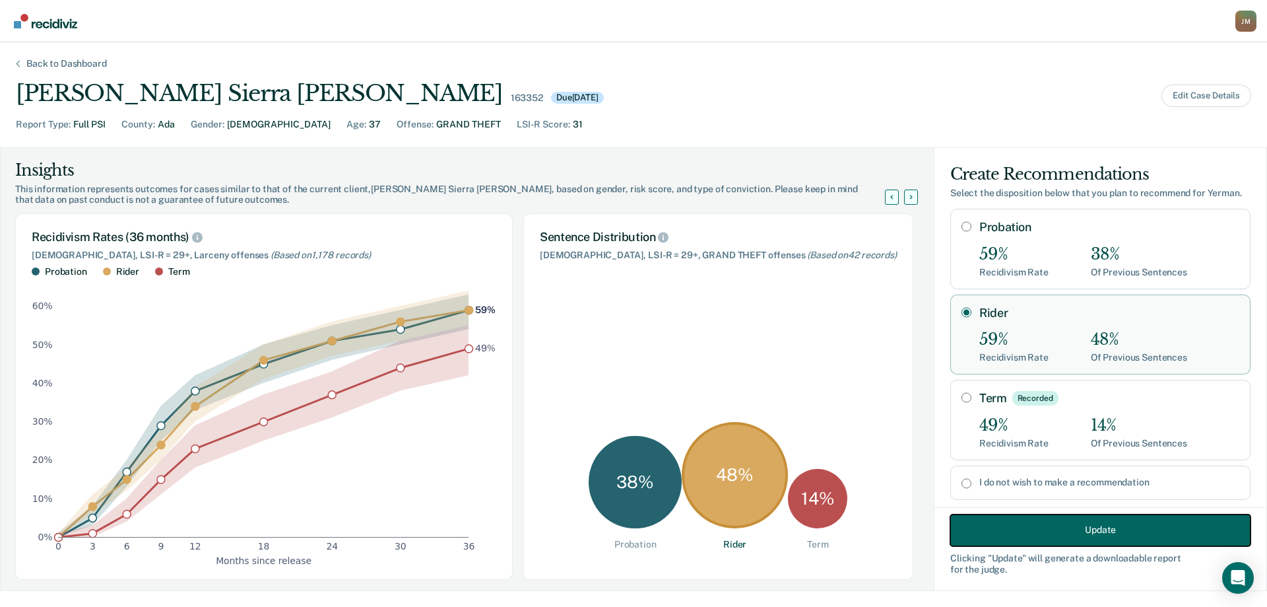
click at [1019, 528] on button "Update" at bounding box center [1101, 530] width 300 height 32
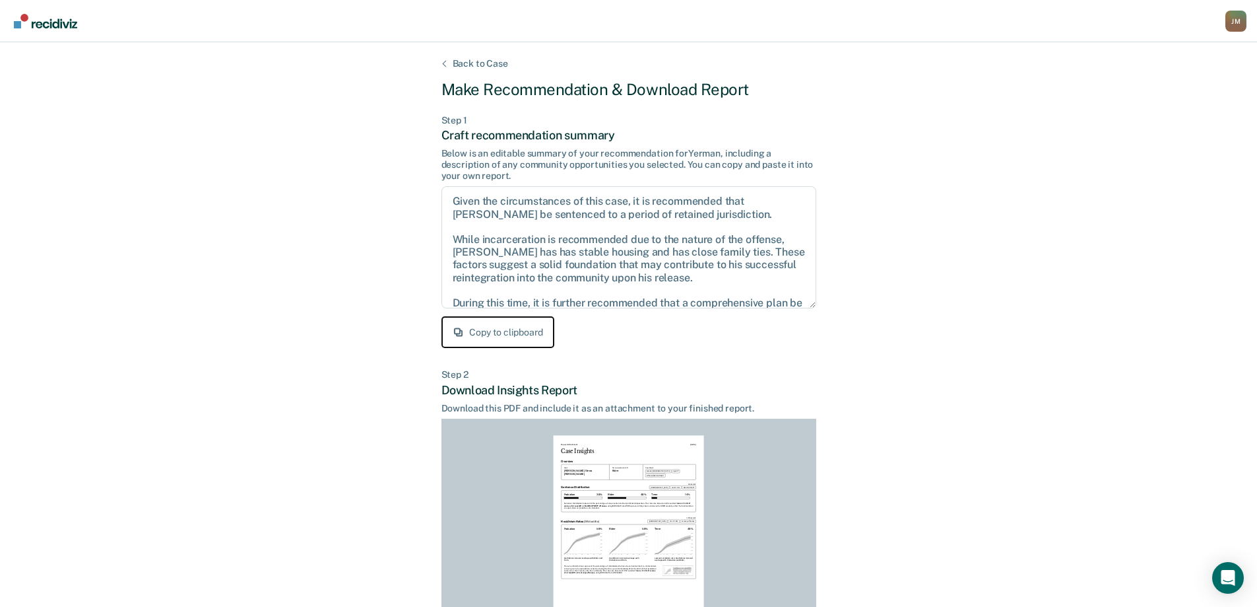
click at [523, 330] on button "Copy to clipboard" at bounding box center [498, 332] width 113 height 32
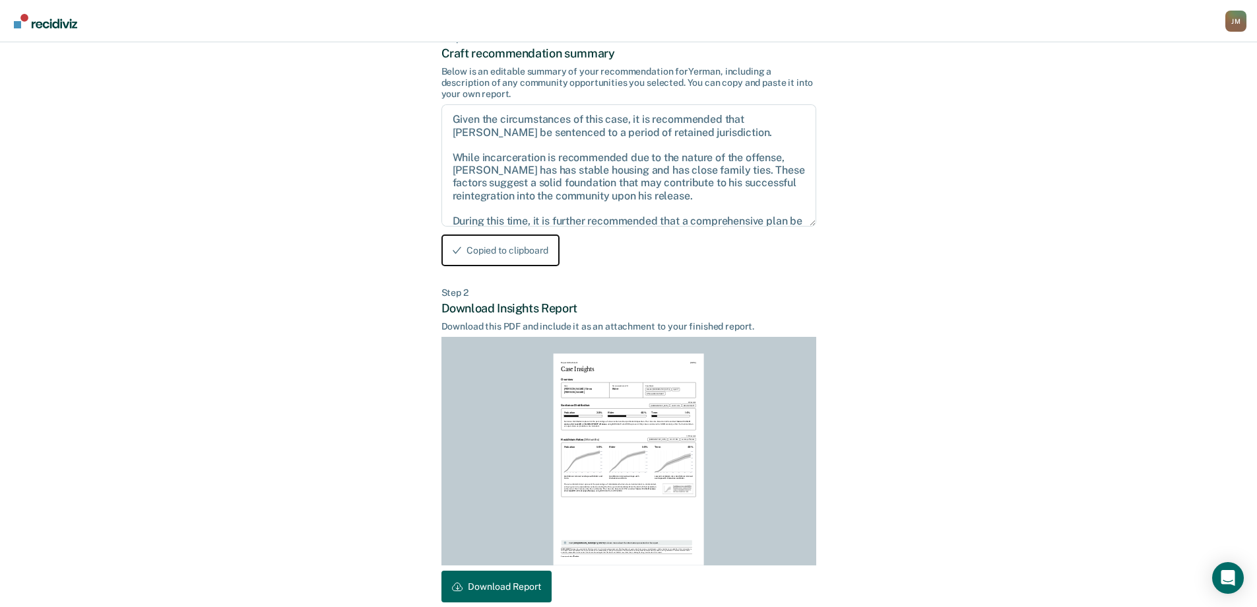
scroll to position [146, 0]
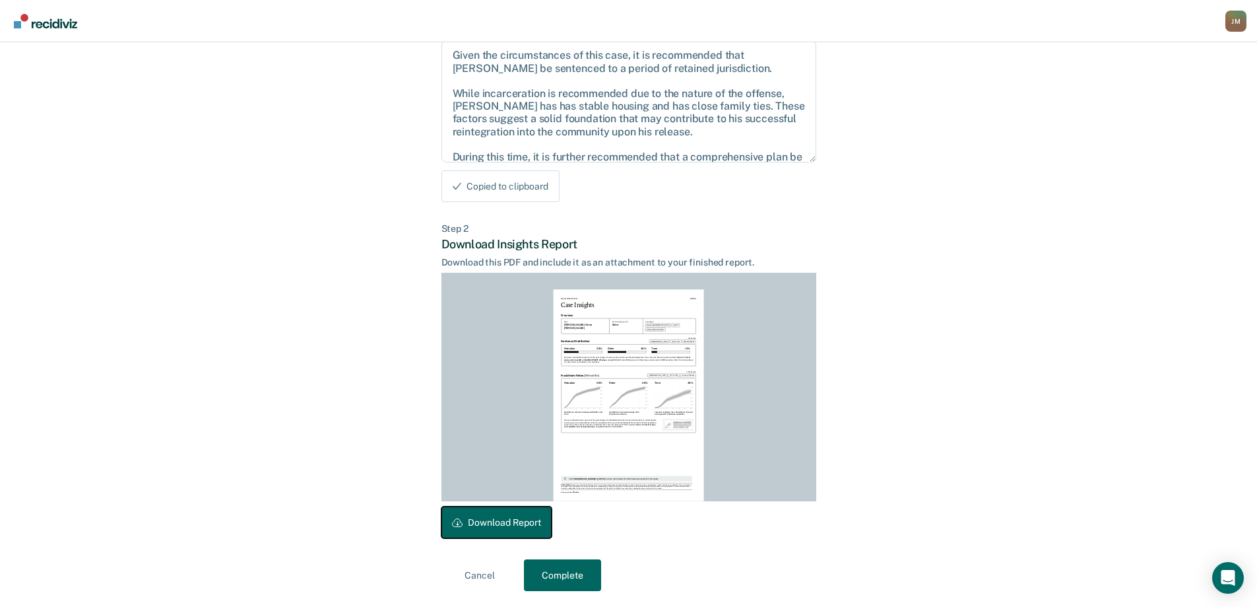
click at [518, 523] on button "Download Report" at bounding box center [497, 522] width 110 height 32
click at [512, 199] on button "Copy to clipboard" at bounding box center [498, 186] width 113 height 32
click at [568, 576] on button "Complete" at bounding box center [562, 575] width 77 height 32
